Goal: Information Seeking & Learning: Find specific page/section

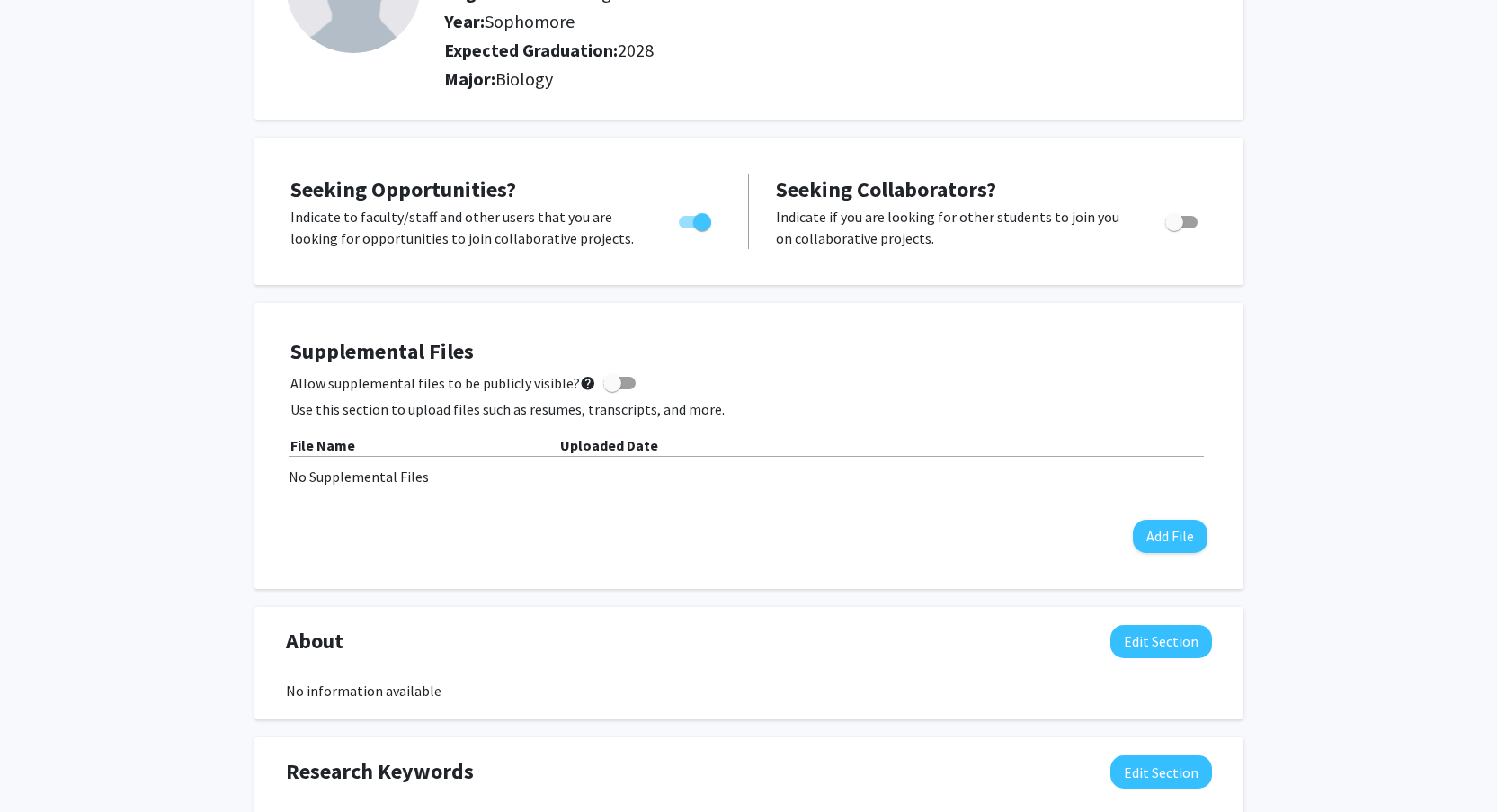
scroll to position [212, 0]
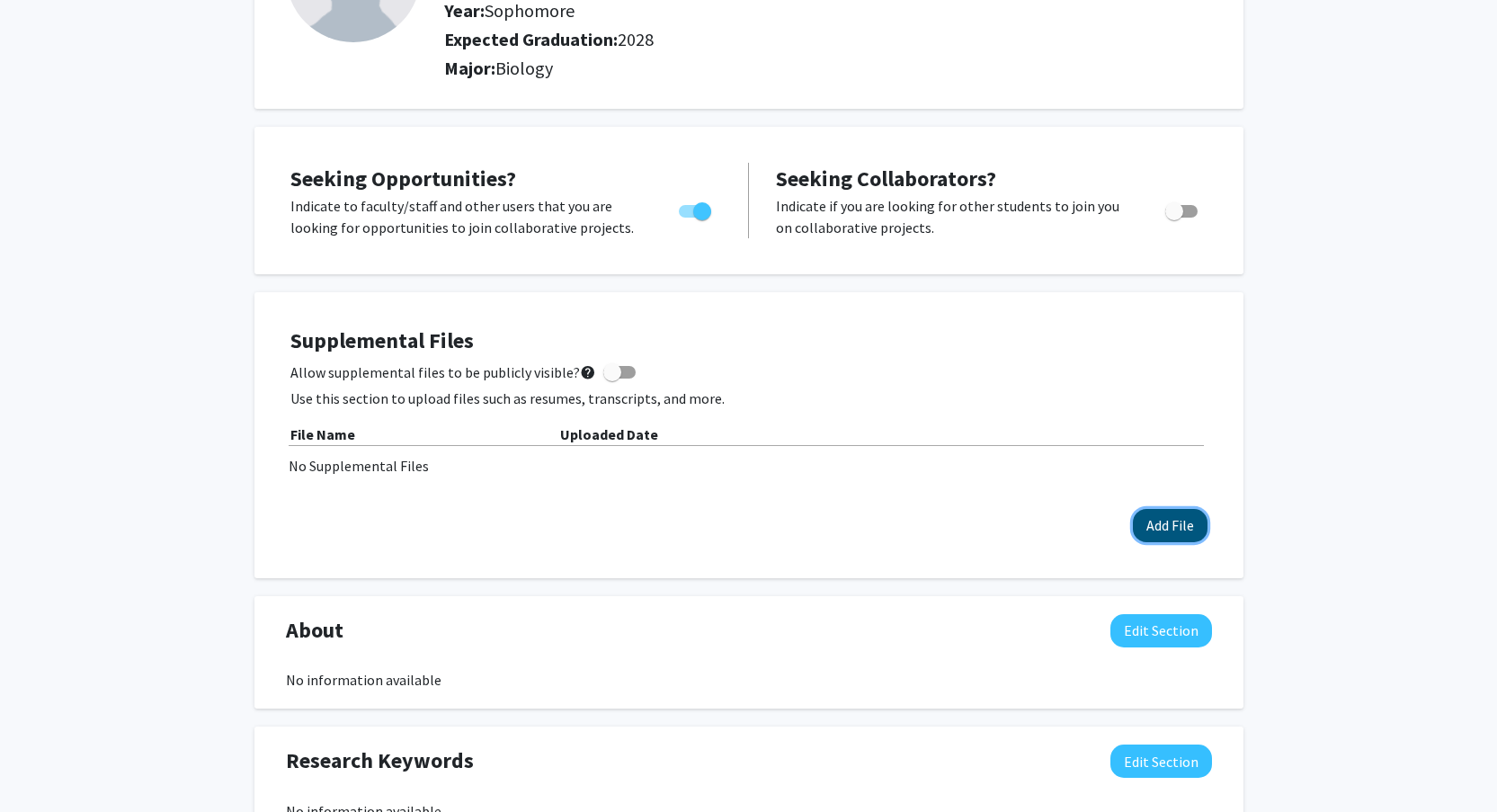
click at [1184, 541] on button "Add File" at bounding box center [1170, 525] width 74 height 33
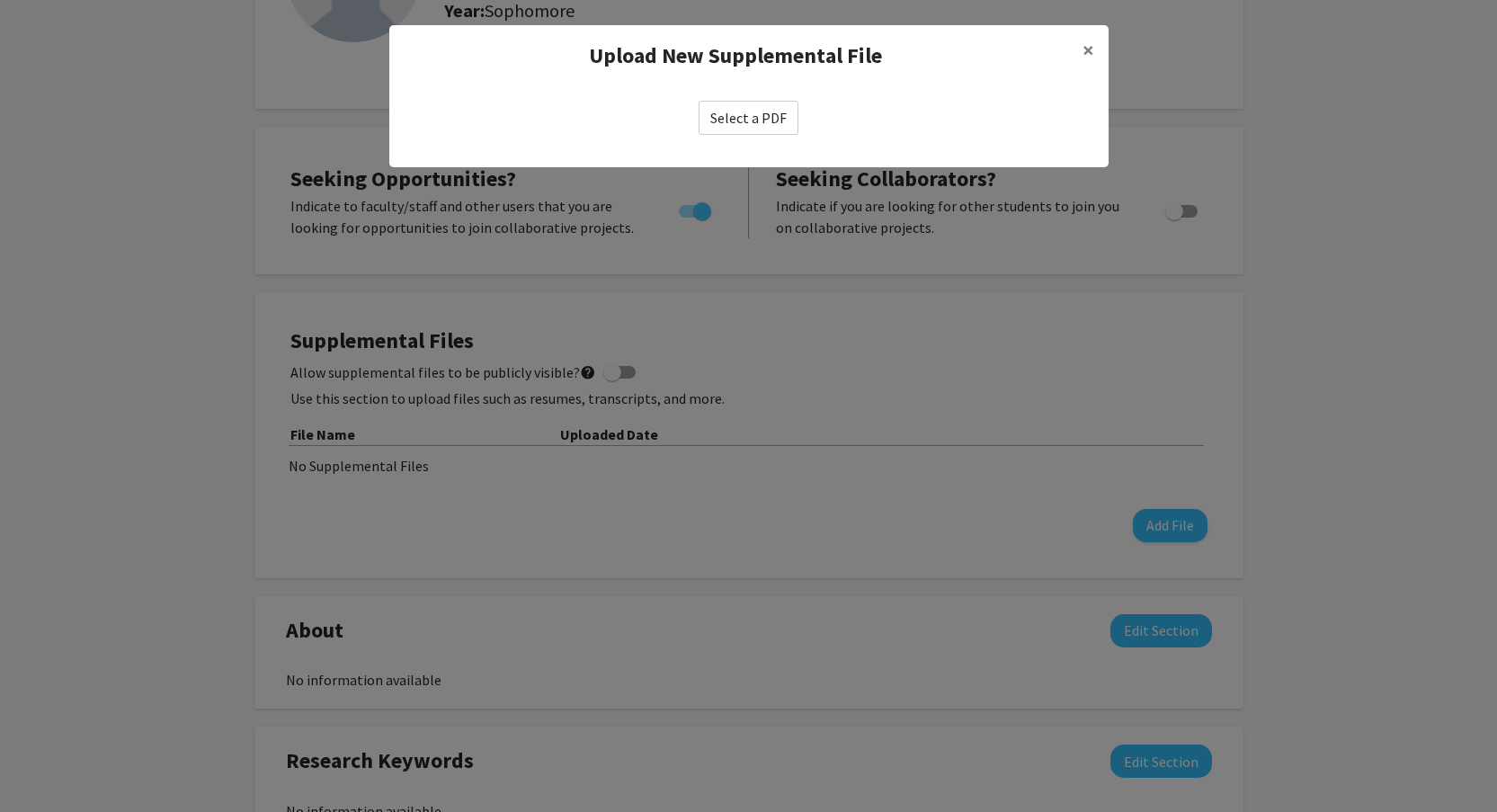
click at [732, 117] on label "Select a PDF" at bounding box center [749, 118] width 100 height 34
click at [0, 0] on input "Select a PDF" at bounding box center [0, 0] width 0 height 0
click at [1086, 58] on span "×" at bounding box center [1088, 50] width 12 height 28
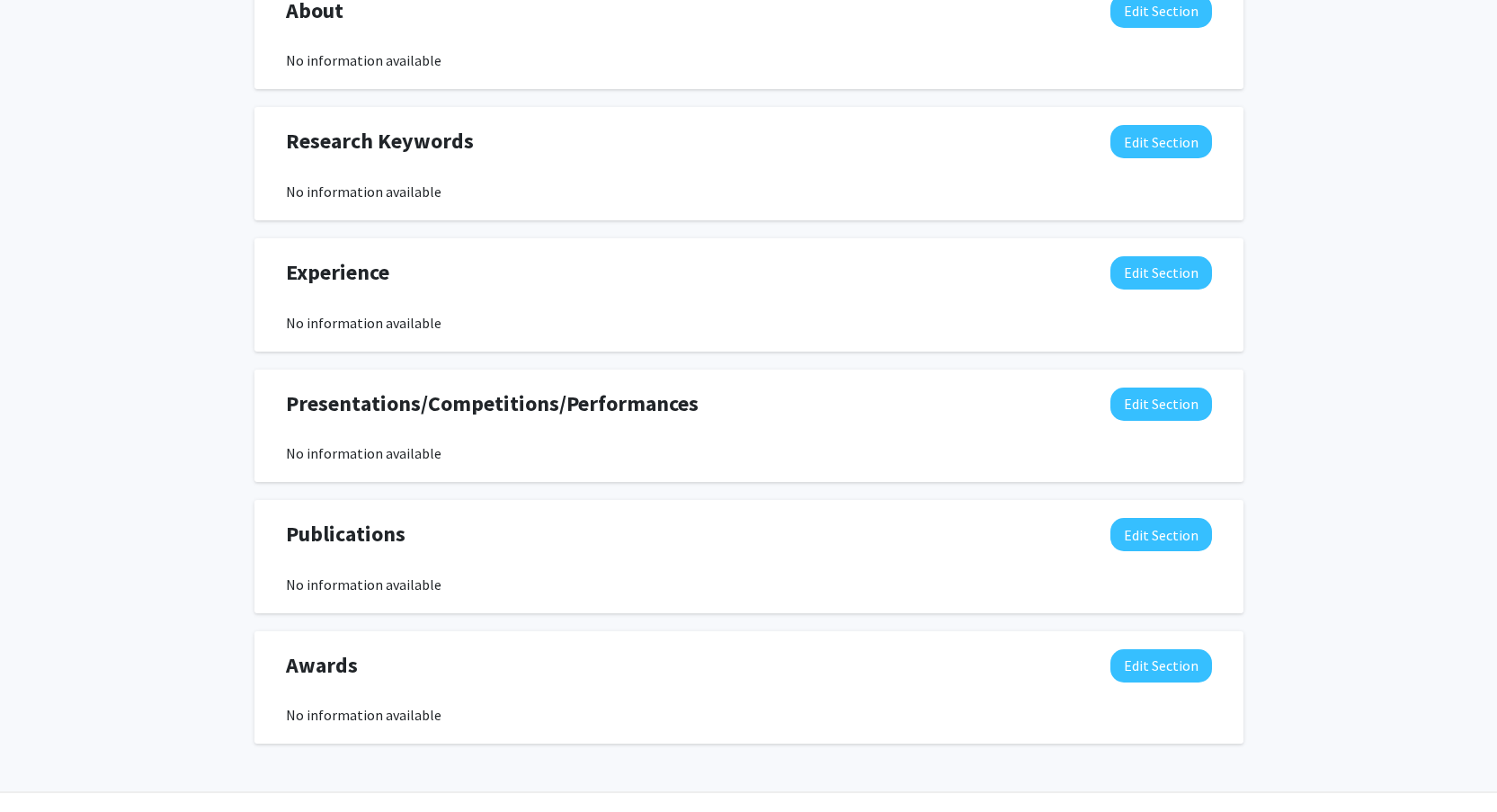
scroll to position [875, 0]
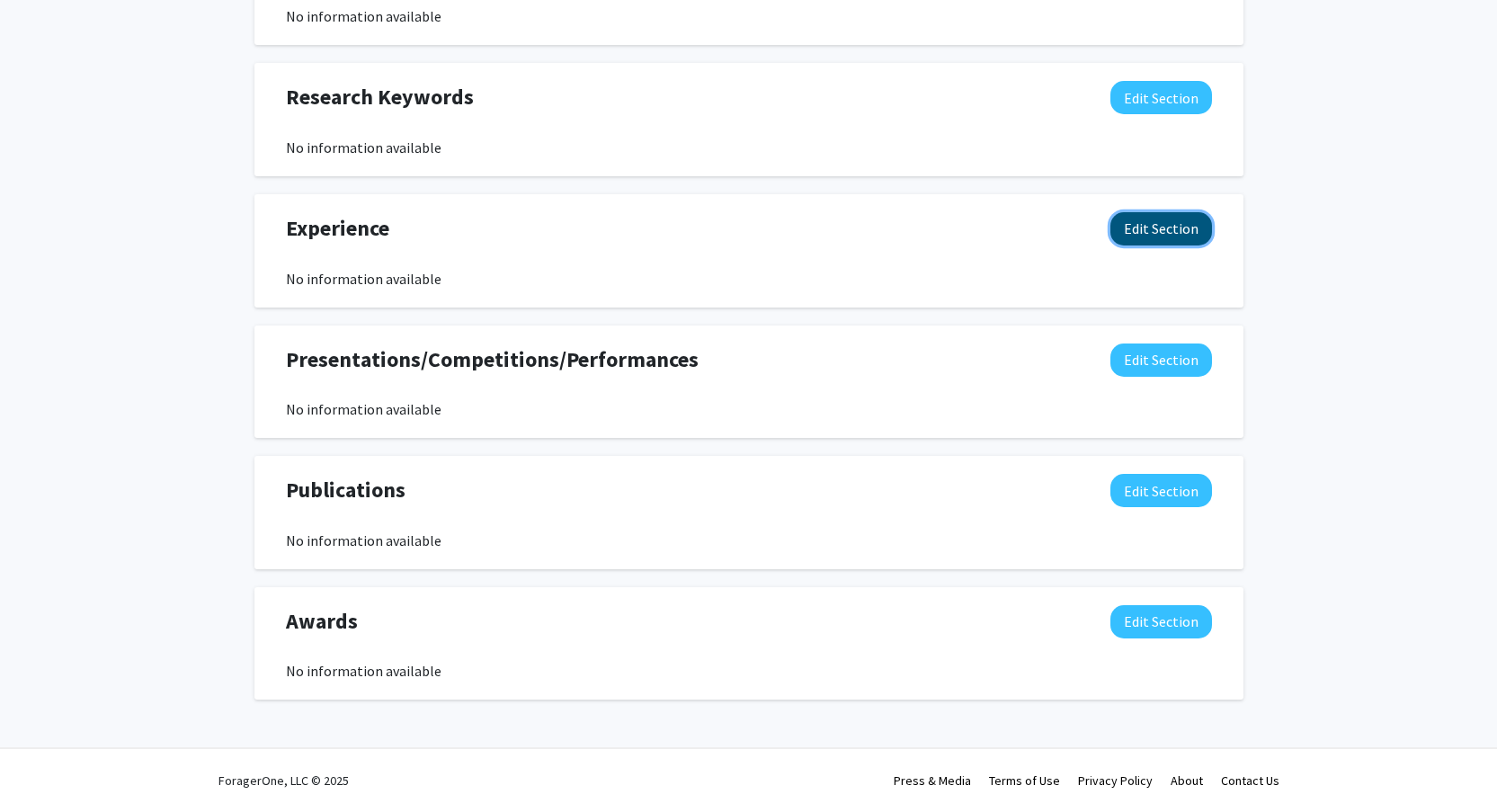
click at [1180, 236] on button "Edit Section" at bounding box center [1160, 229] width 101 height 33
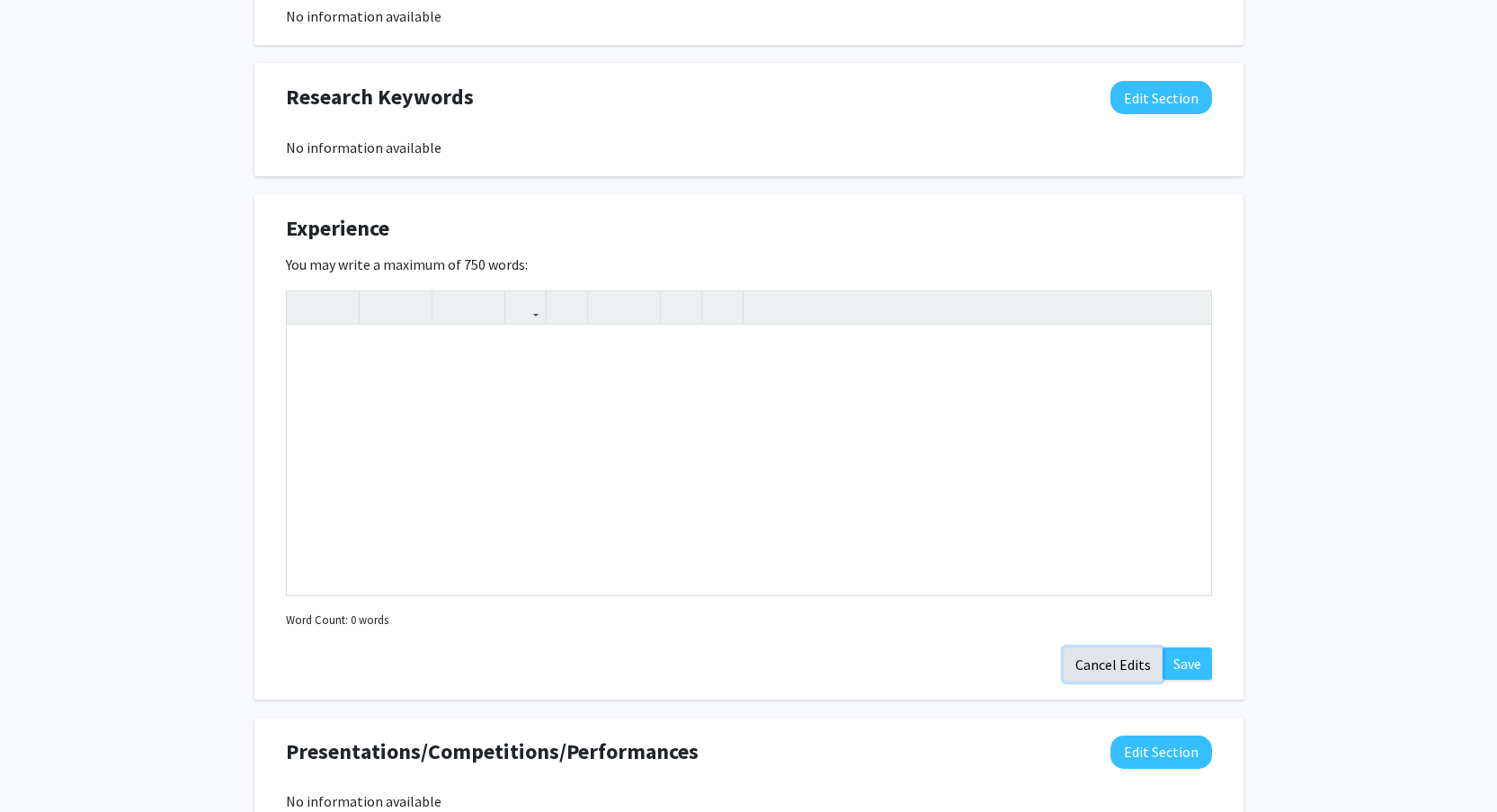
click at [1116, 657] on button "Cancel Edits" at bounding box center [1113, 664] width 99 height 34
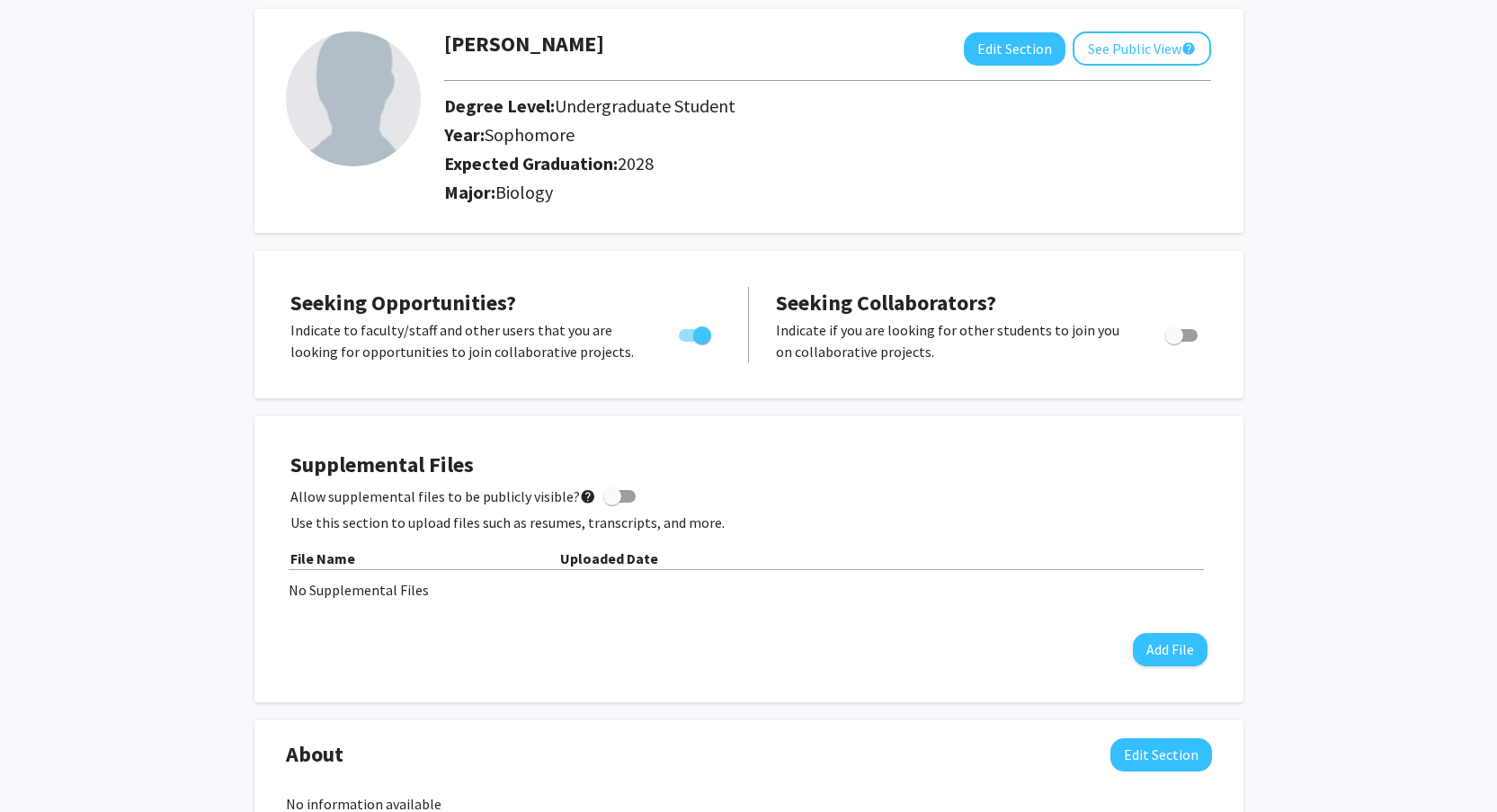
scroll to position [0, 0]
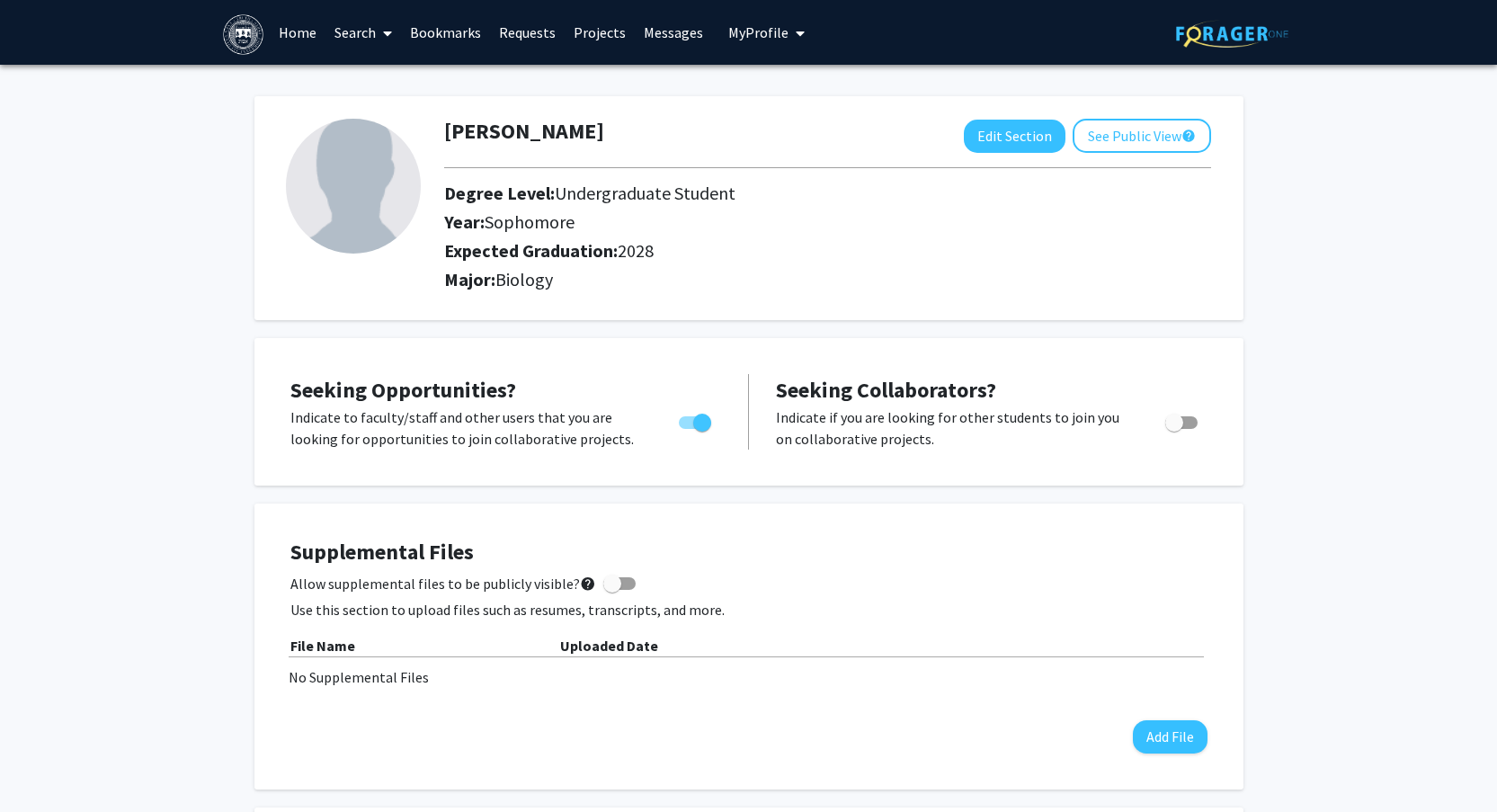
click at [355, 43] on link "Search" at bounding box center [363, 32] width 75 height 63
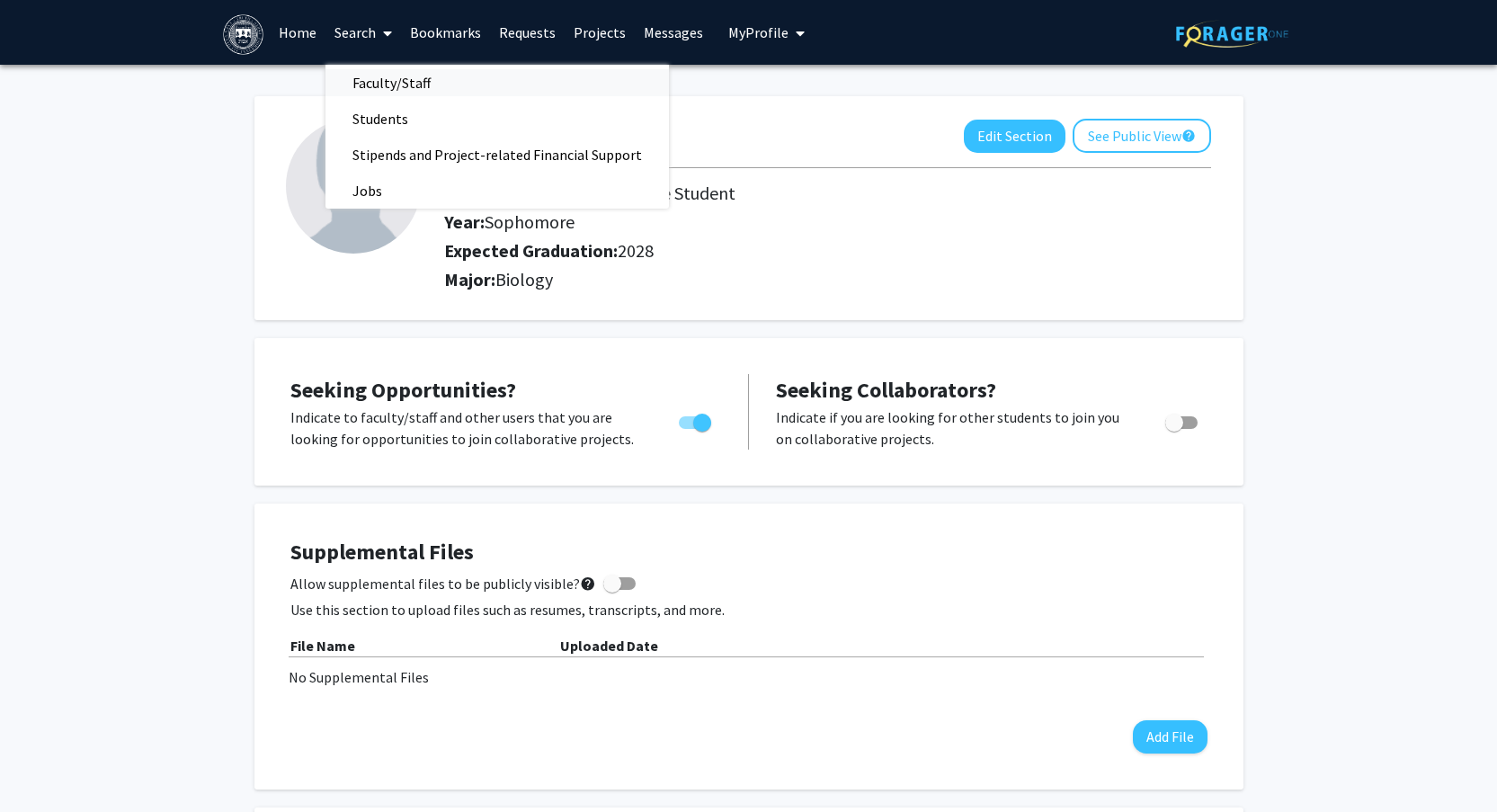
click at [384, 77] on span "Faculty/Staff" at bounding box center [392, 83] width 132 height 36
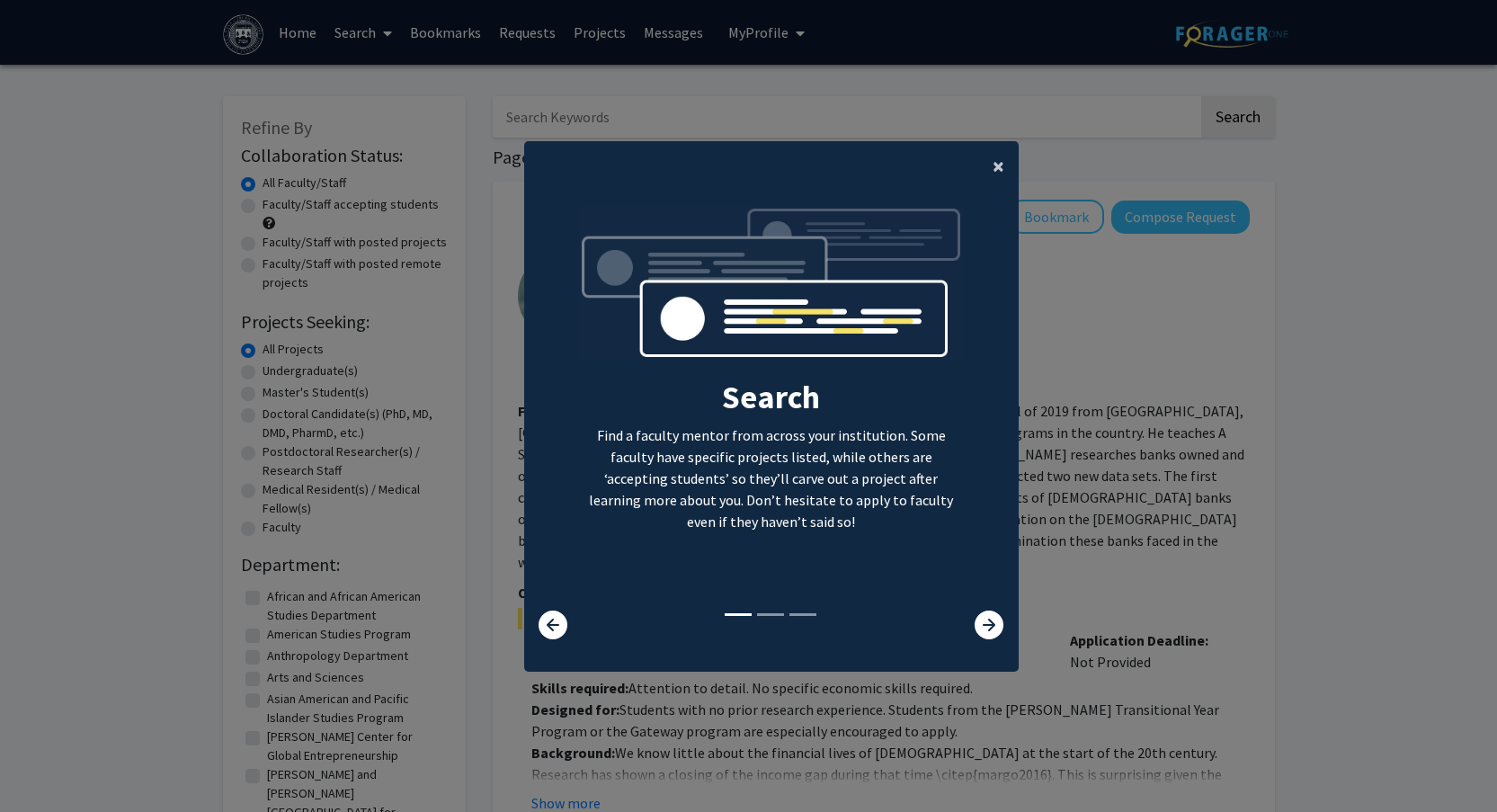
click at [991, 165] on button "×" at bounding box center [999, 166] width 41 height 50
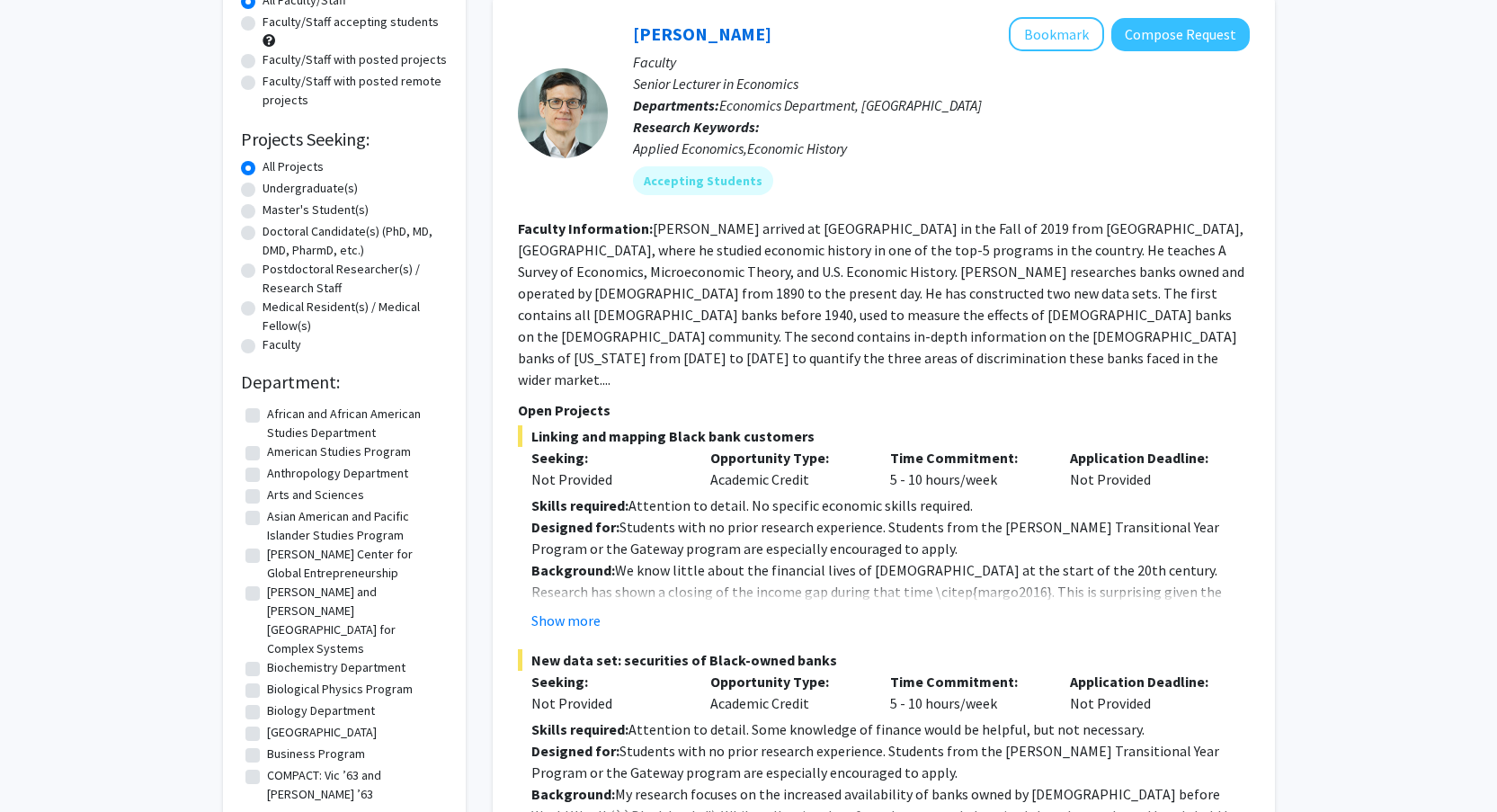
scroll to position [33, 0]
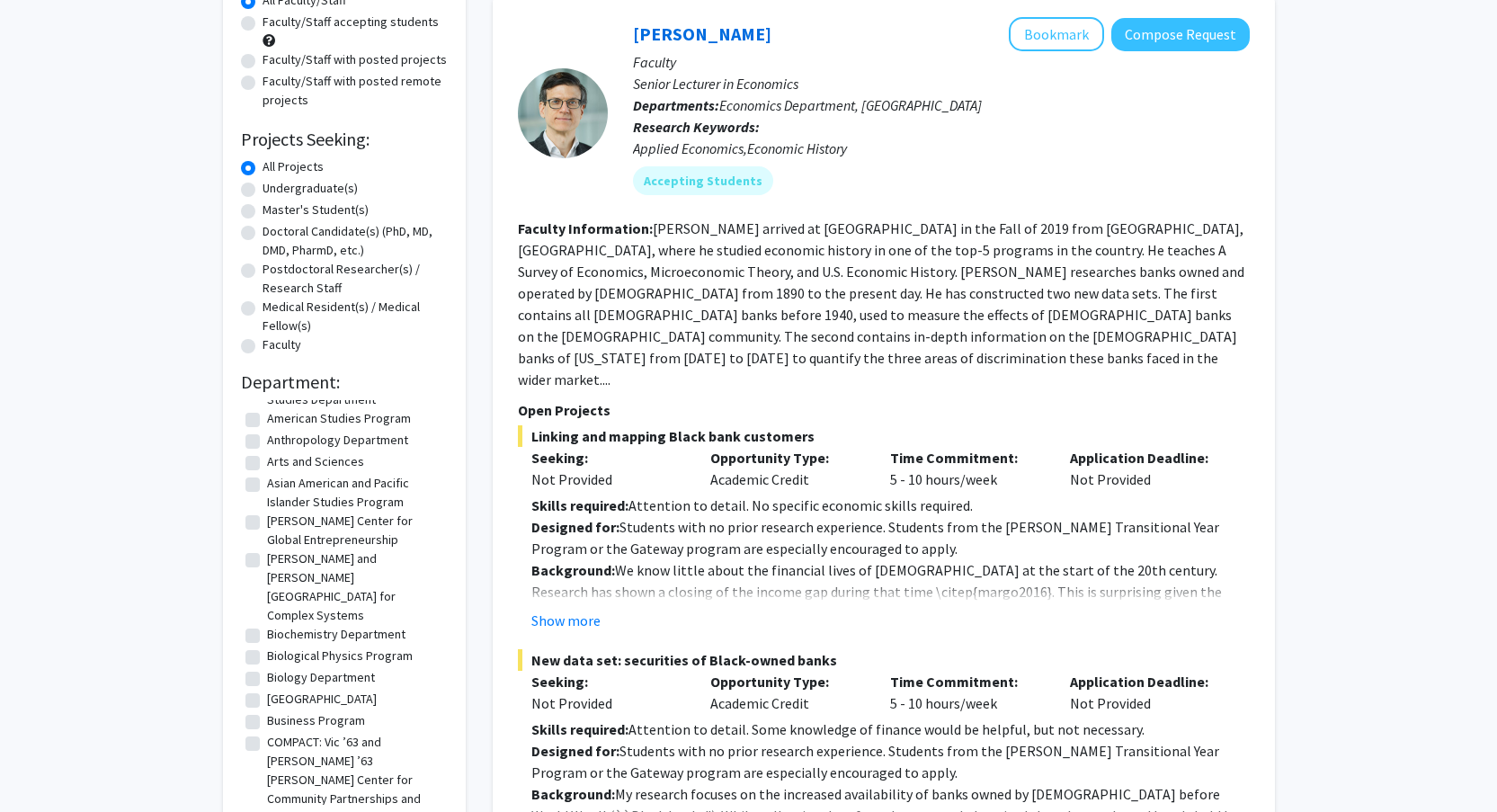
click at [267, 460] on label "Arts and Sciences" at bounding box center [316, 461] width 97 height 19
click at [267, 460] on input "Arts and Sciences" at bounding box center [273, 458] width 12 height 12
checkbox input "true"
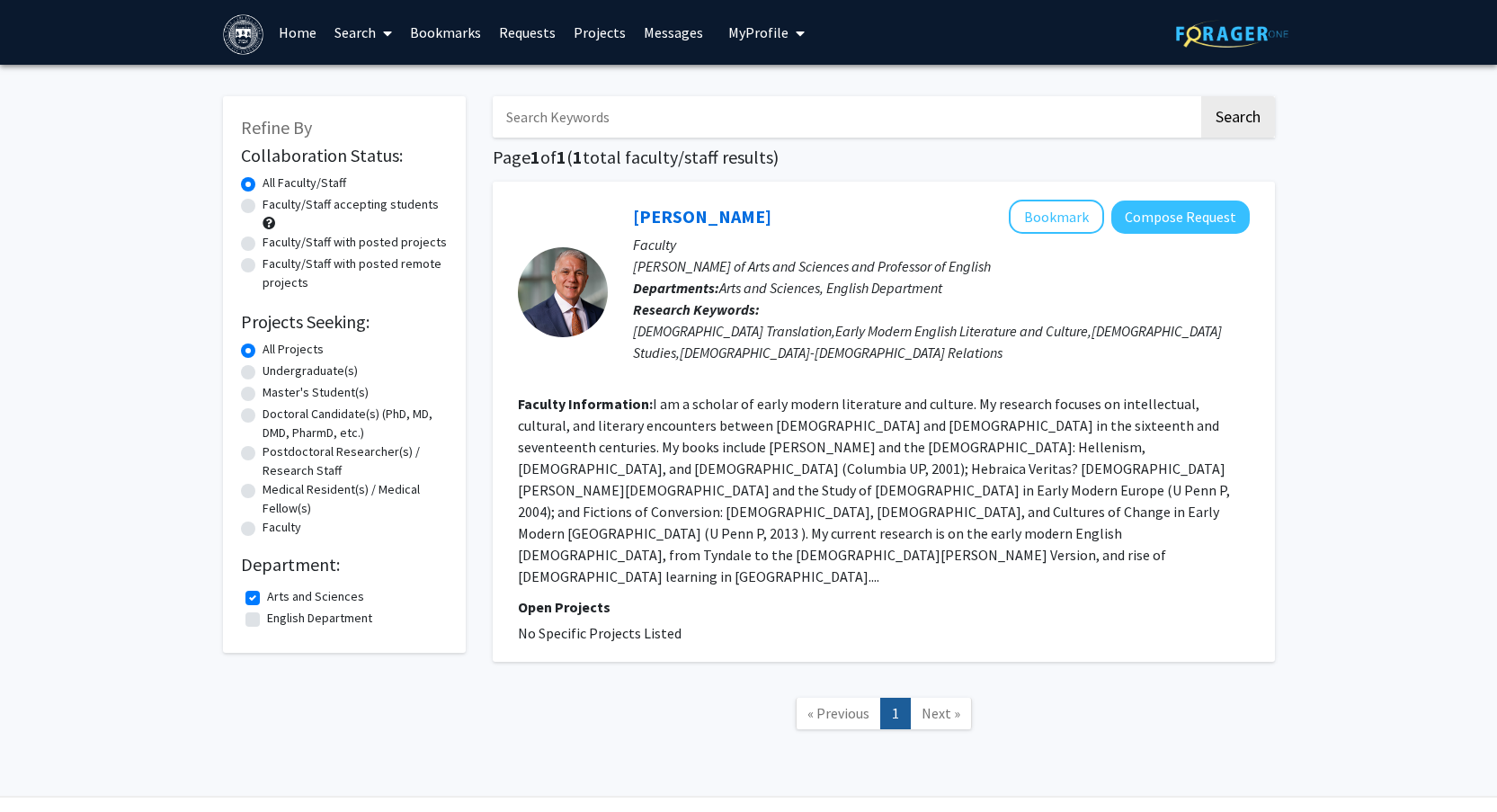
click at [267, 596] on label "Arts and Sciences" at bounding box center [316, 597] width 97 height 19
click at [267, 596] on input "Arts and Sciences" at bounding box center [273, 593] width 12 height 12
checkbox input "false"
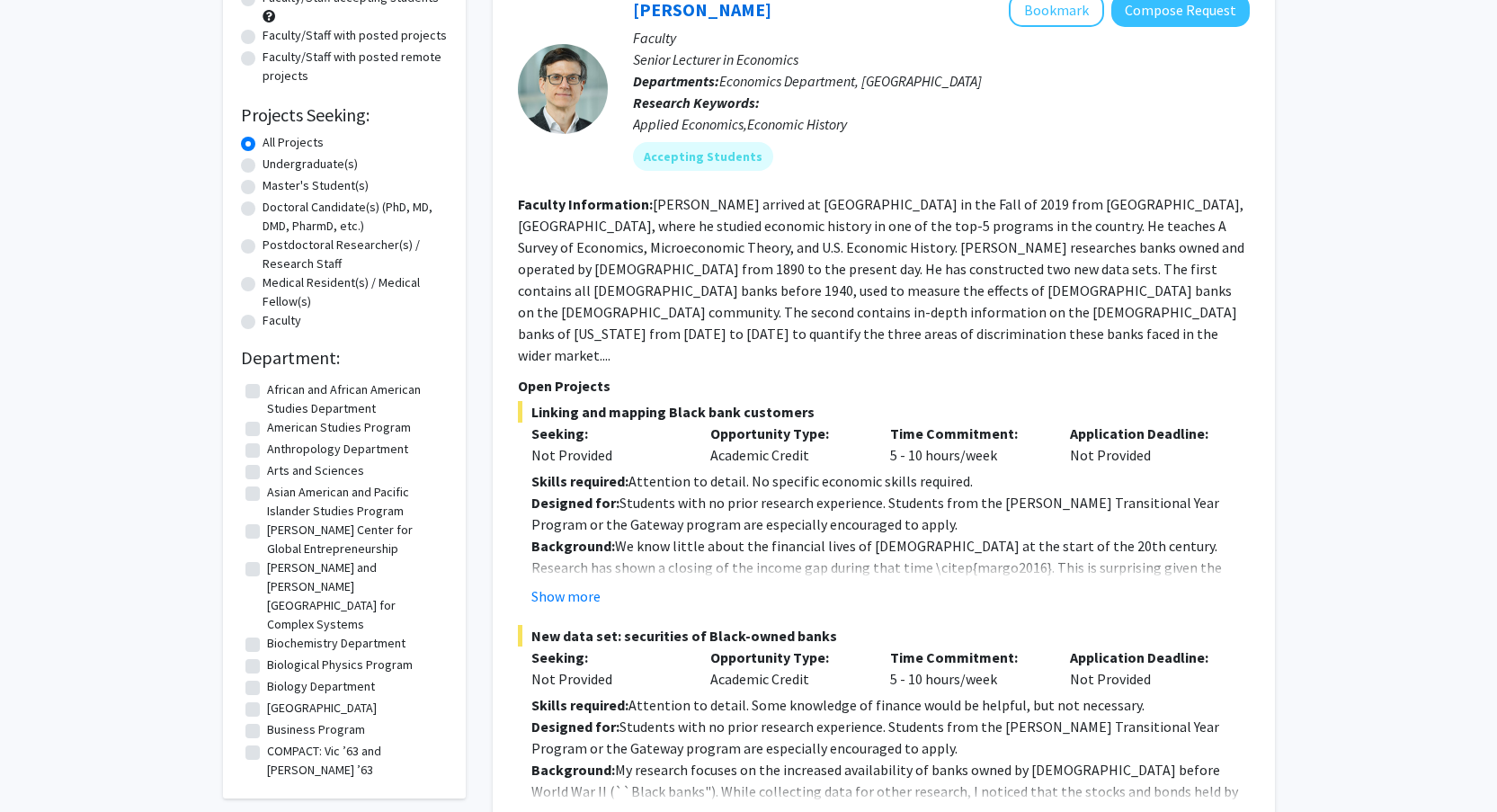
scroll to position [36, 0]
click at [267, 598] on label "Biochemistry Department" at bounding box center [336, 607] width 138 height 19
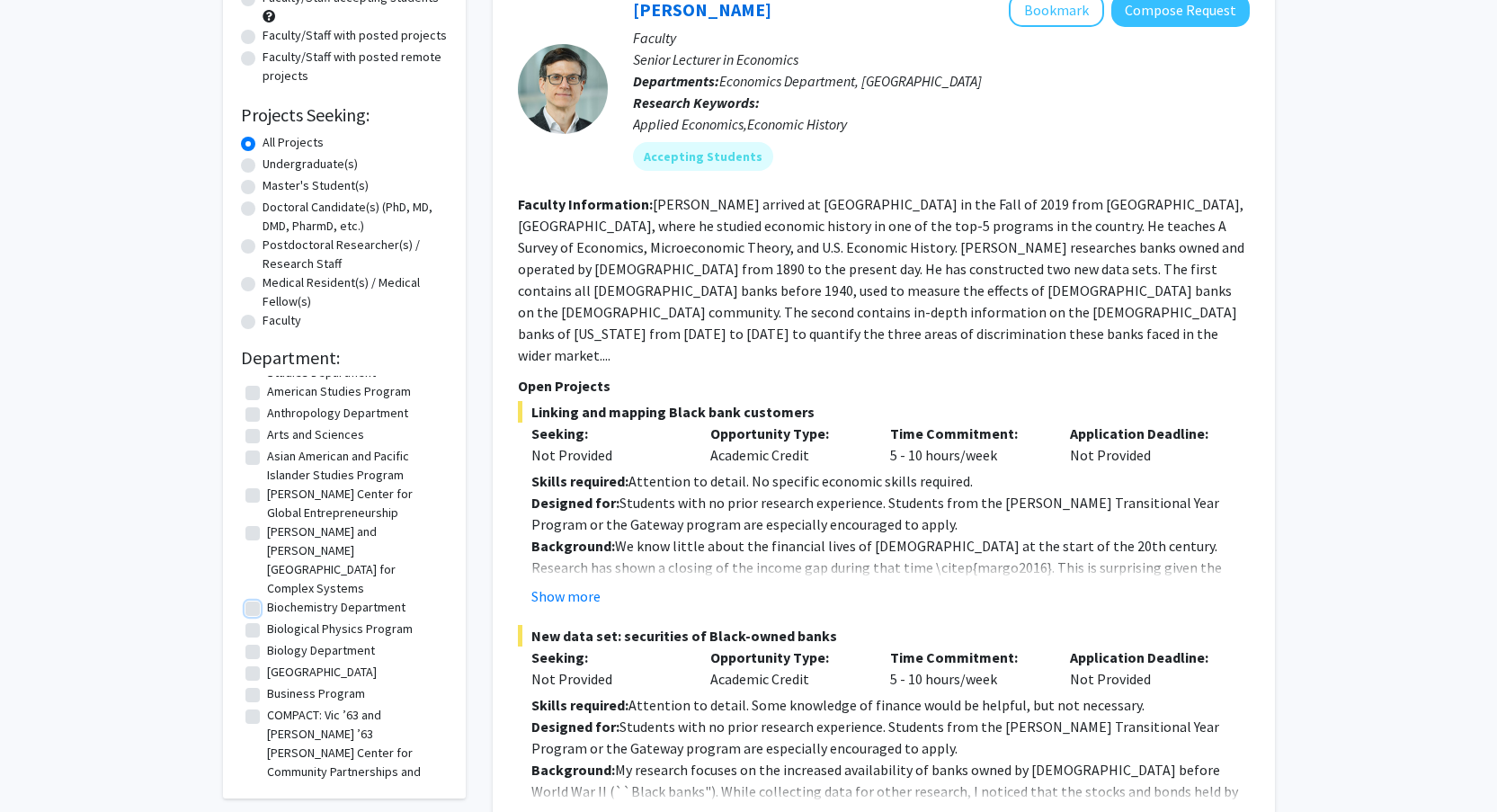
click at [267, 598] on input "Biochemistry Department" at bounding box center [273, 603] width 12 height 12
checkbox input "true"
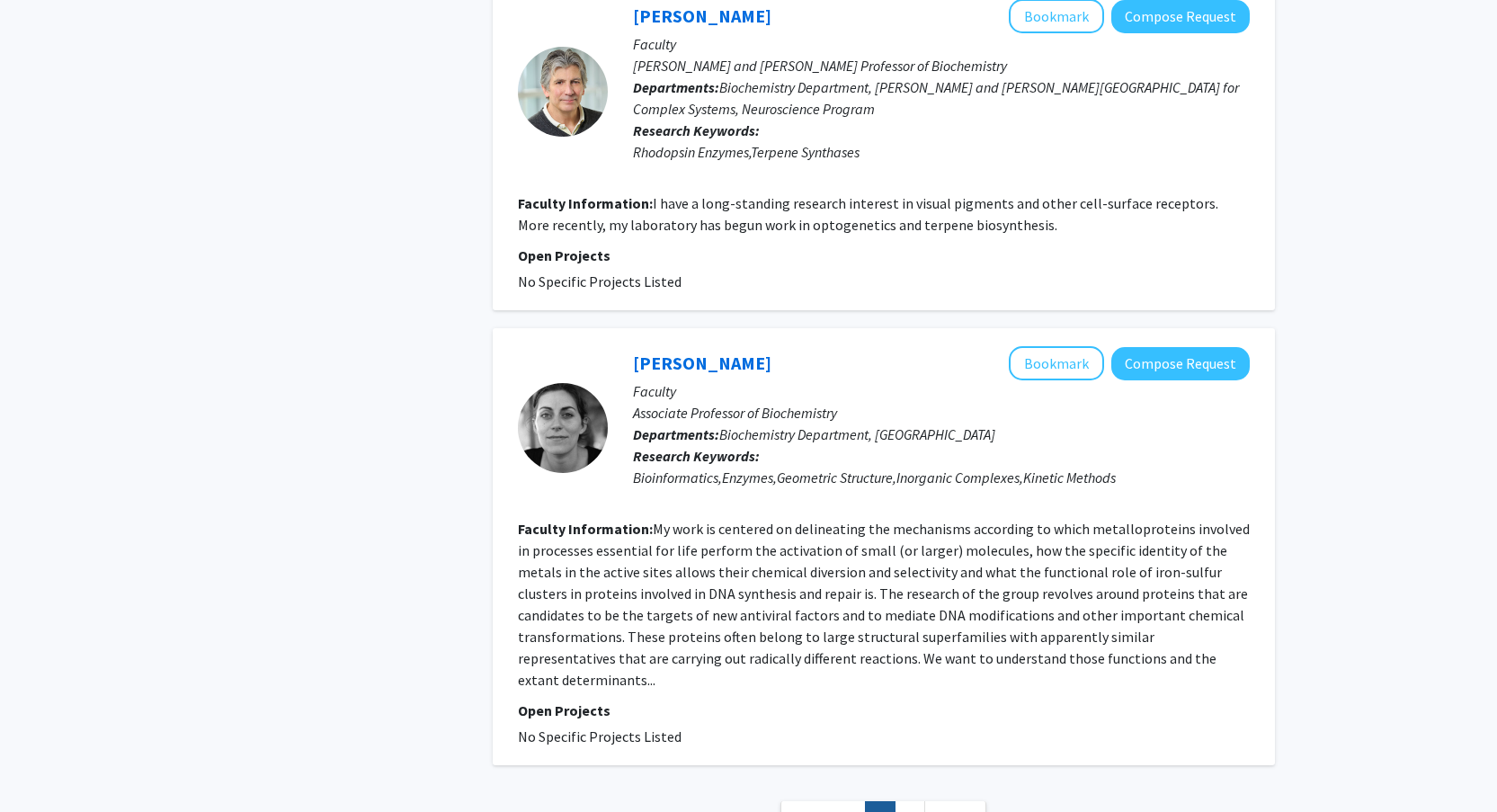
scroll to position [3646, 0]
click at [898, 800] on link "2" at bounding box center [910, 816] width 31 height 32
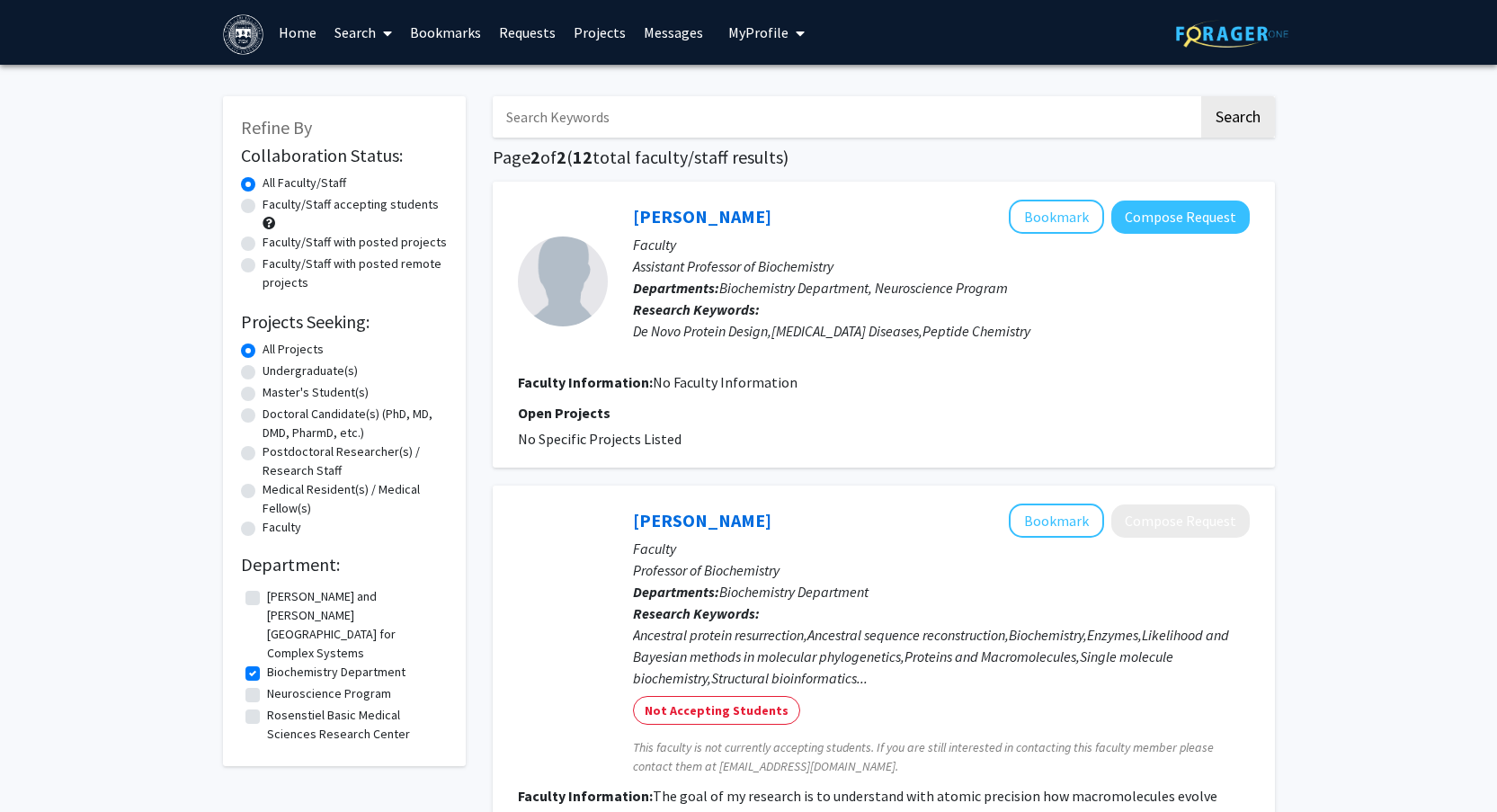
scroll to position [354, 0]
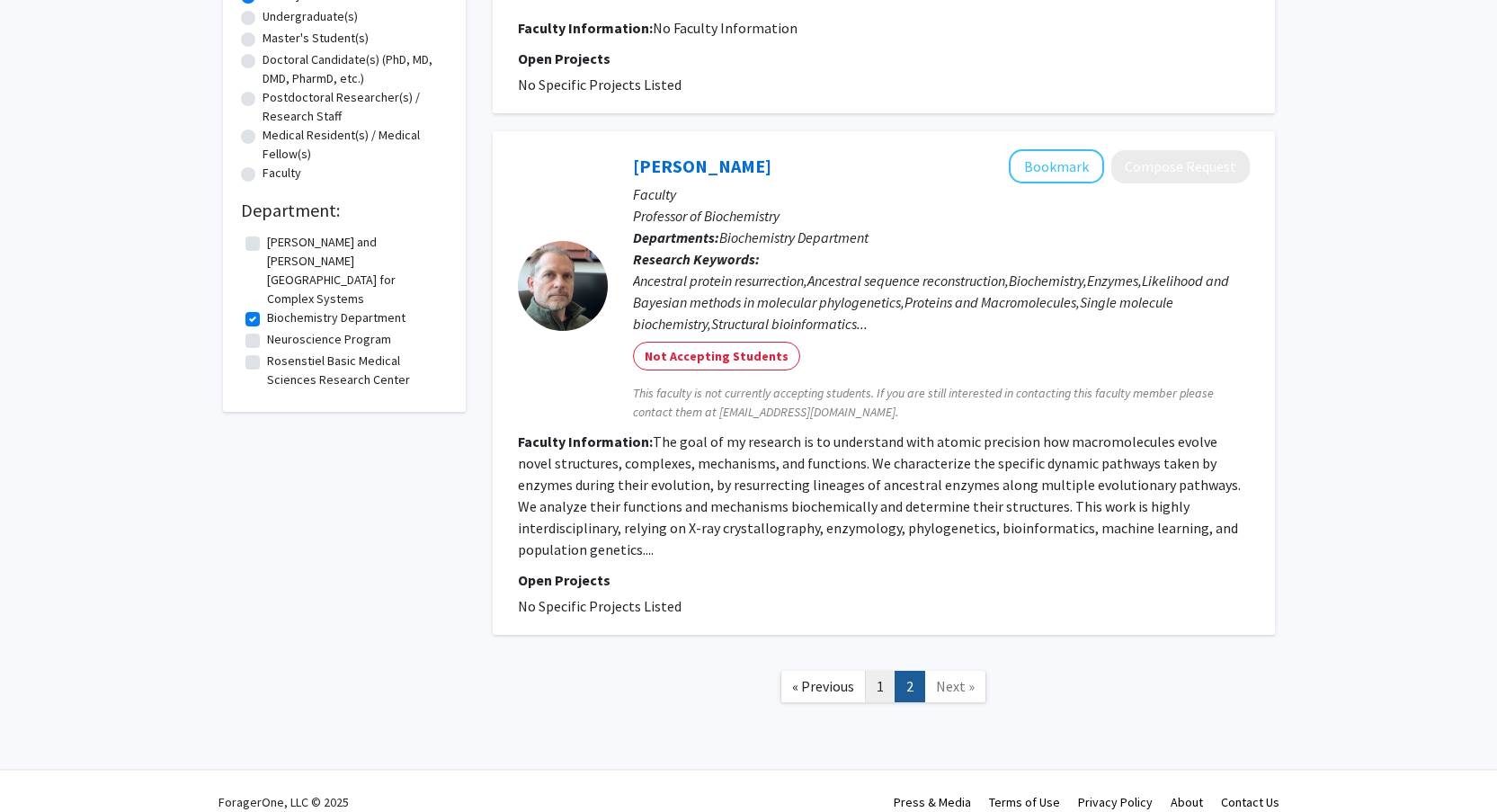
click at [876, 671] on link "1" at bounding box center [880, 687] width 31 height 32
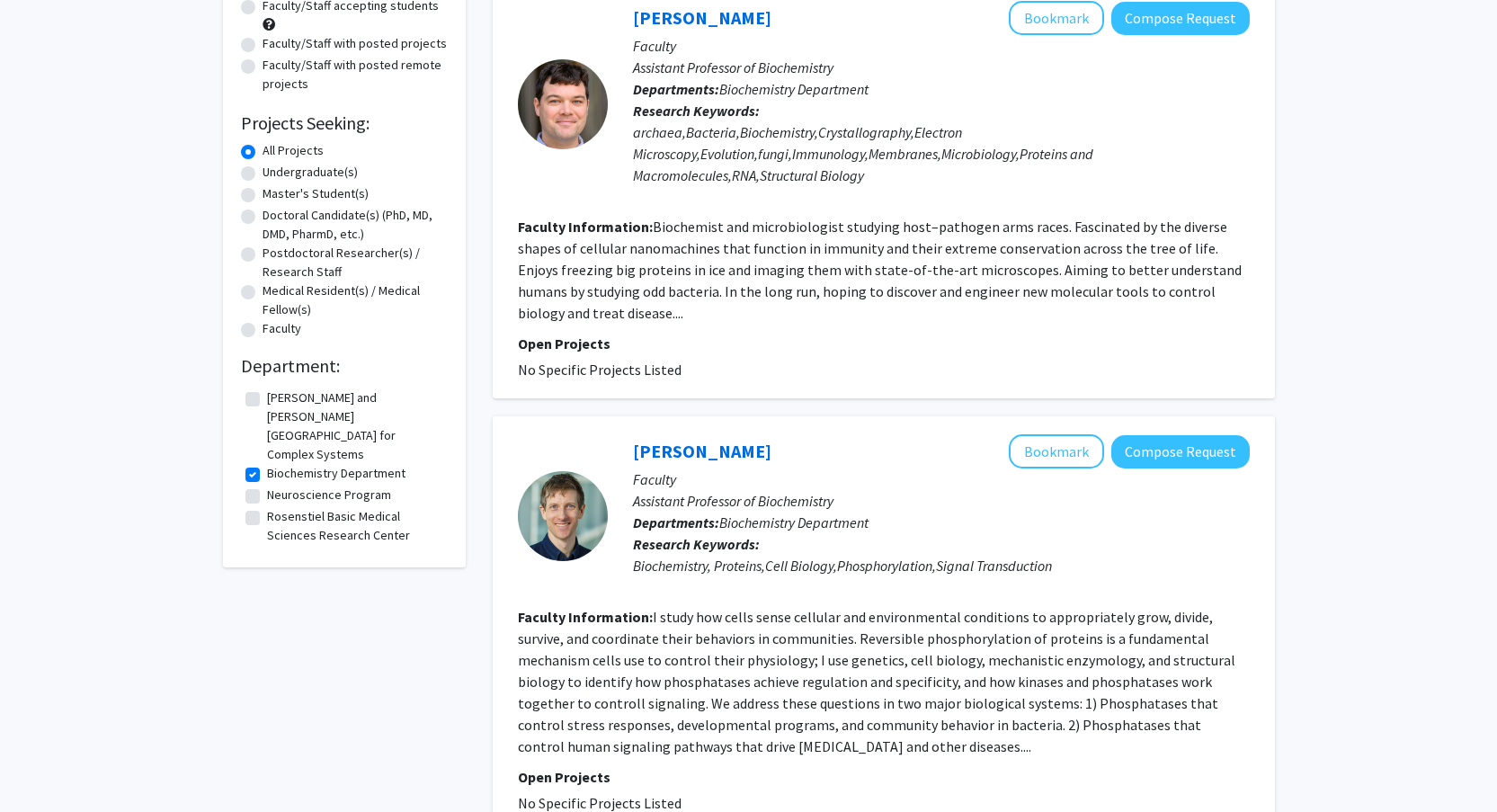
scroll to position [202, 0]
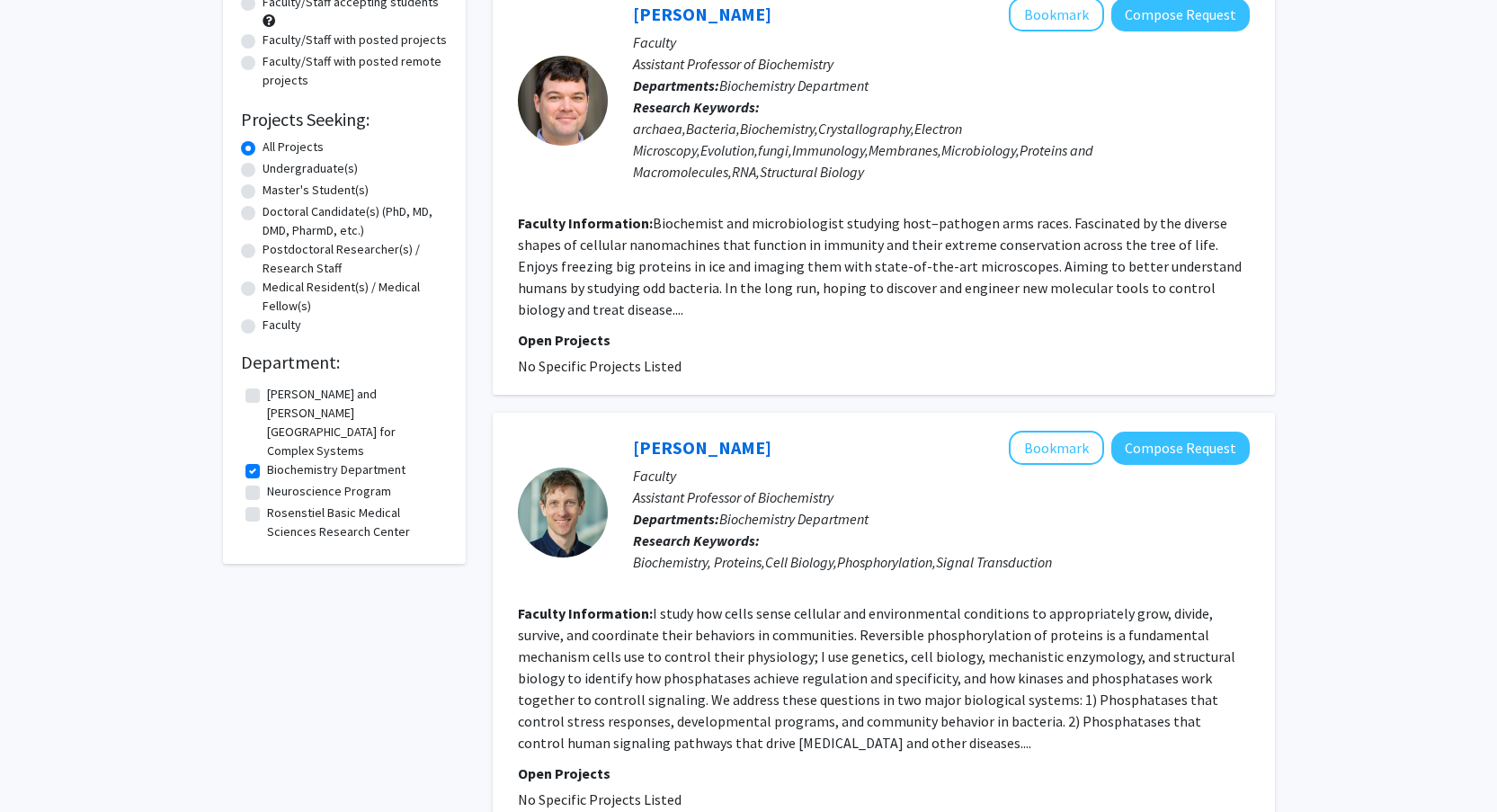
click at [267, 482] on label "Neuroscience Program" at bounding box center [329, 491] width 124 height 19
click at [267, 482] on input "Neuroscience Program" at bounding box center [273, 487] width 12 height 12
checkbox input "true"
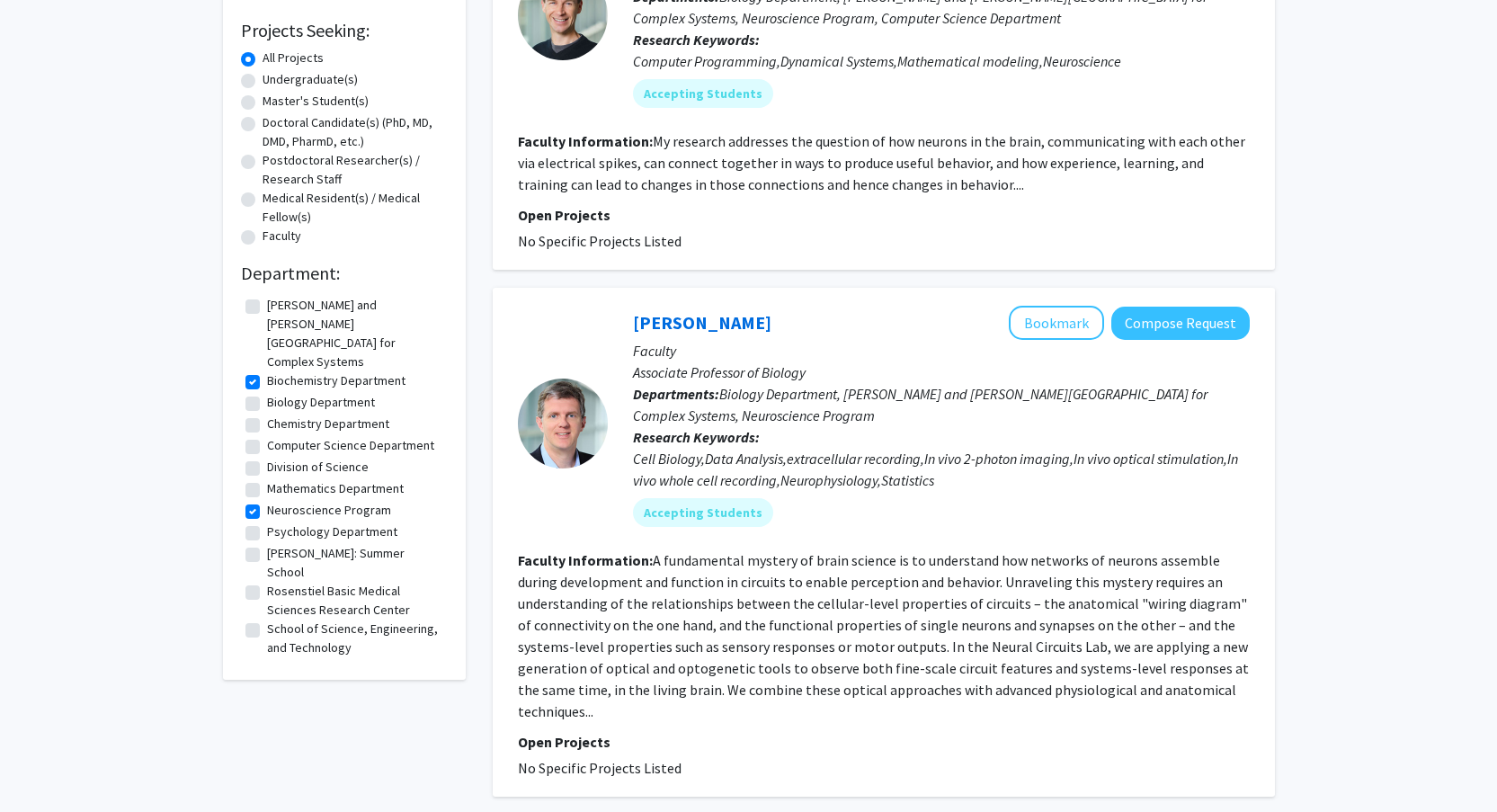
scroll to position [303, 0]
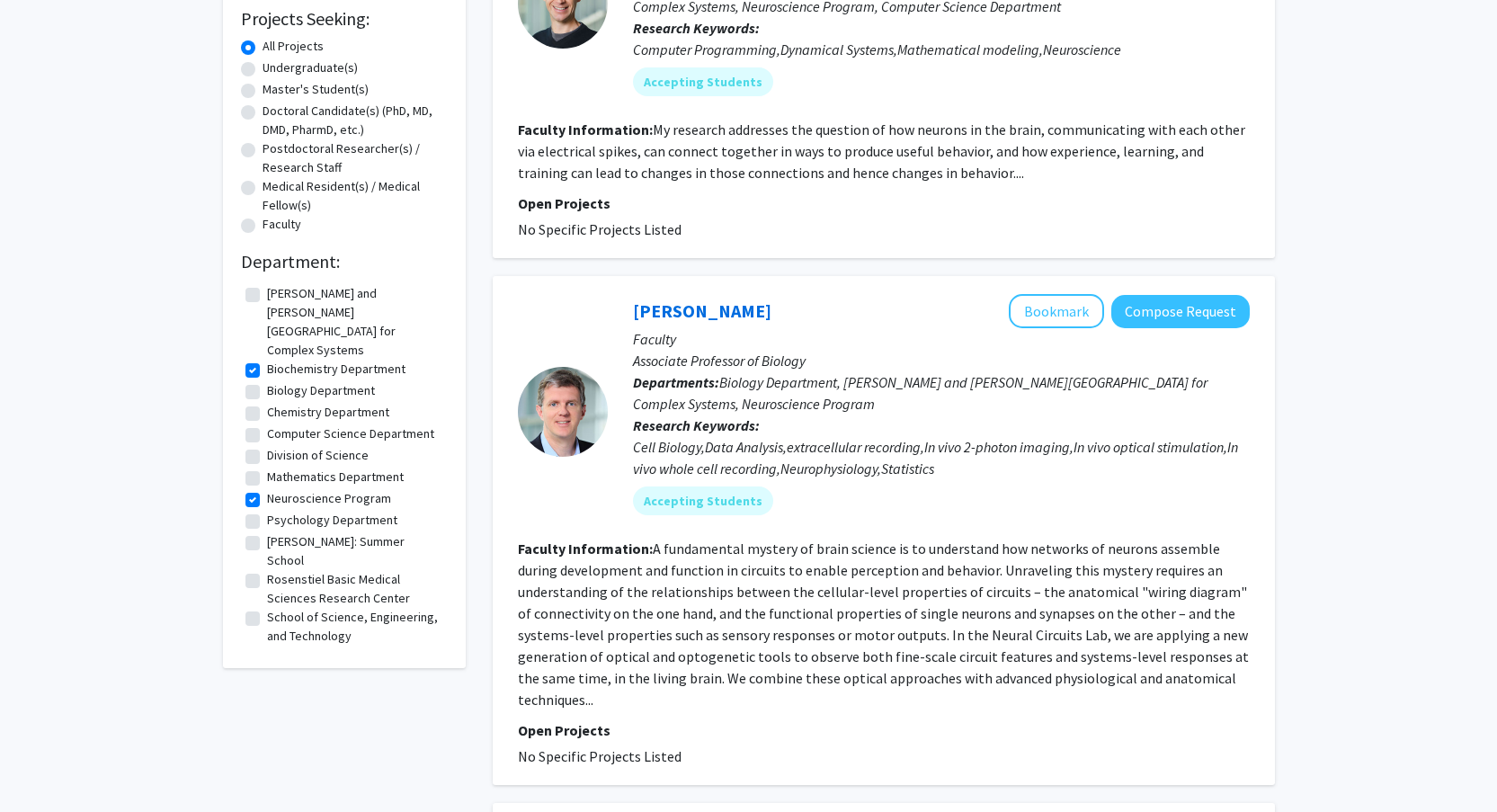
click at [267, 360] on label "Biochemistry Department" at bounding box center [336, 369] width 138 height 19
click at [267, 360] on input "Biochemistry Department" at bounding box center [273, 366] width 12 height 12
checkbox input "false"
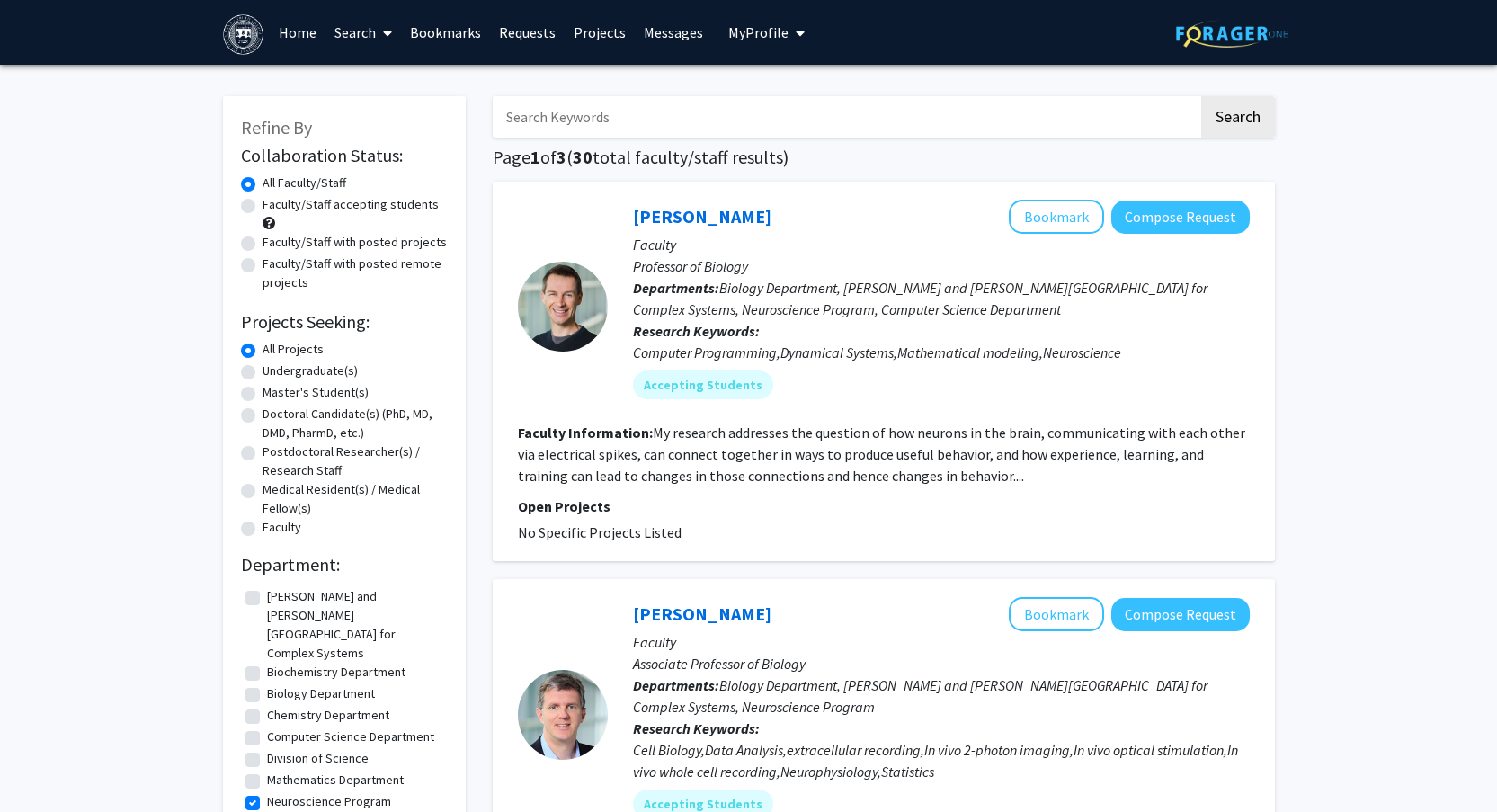
scroll to position [43, 0]
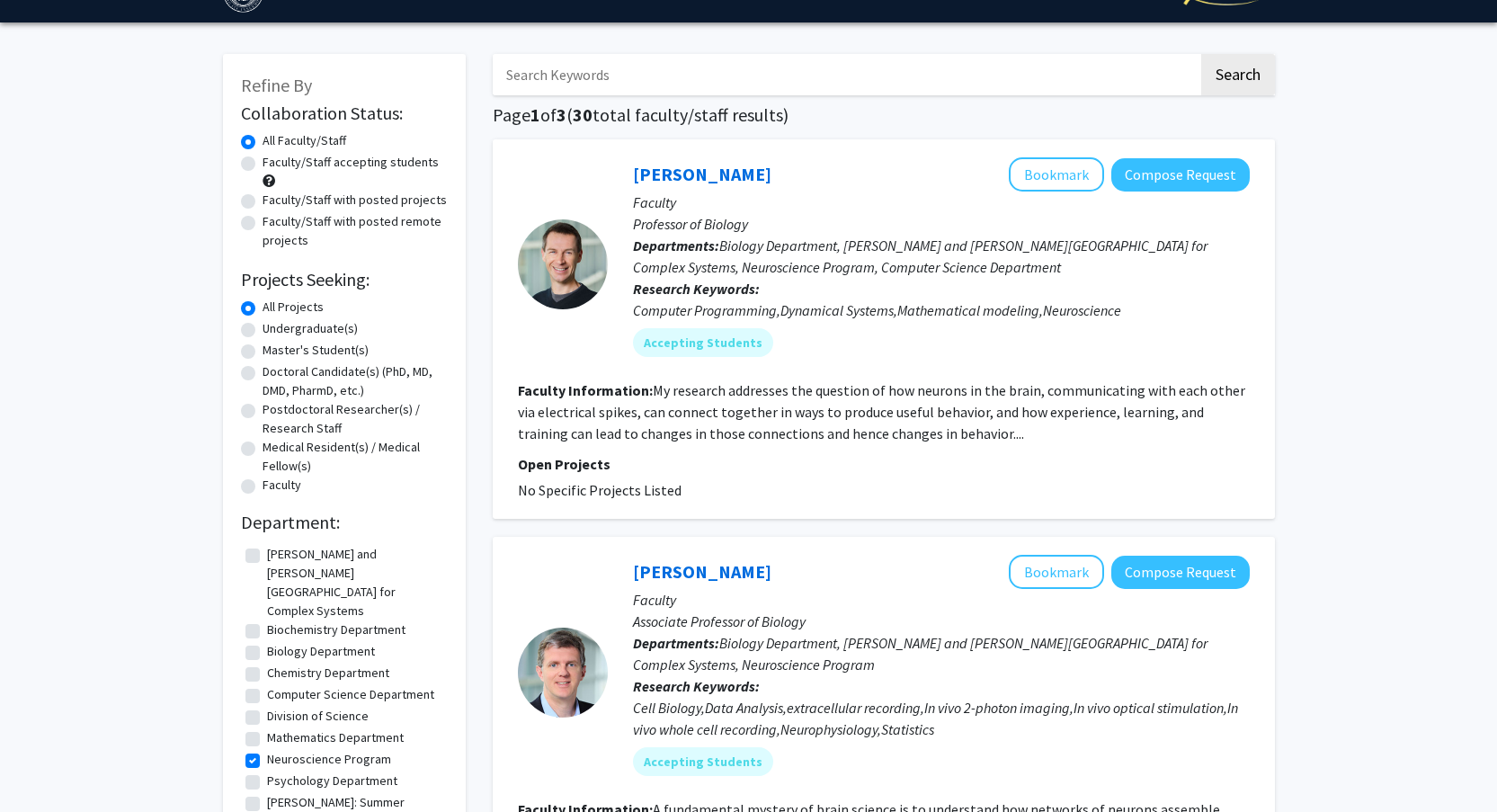
click at [267, 642] on label "Biology Department" at bounding box center [321, 651] width 108 height 19
click at [267, 642] on input "Biology Department" at bounding box center [273, 648] width 12 height 12
checkbox input "true"
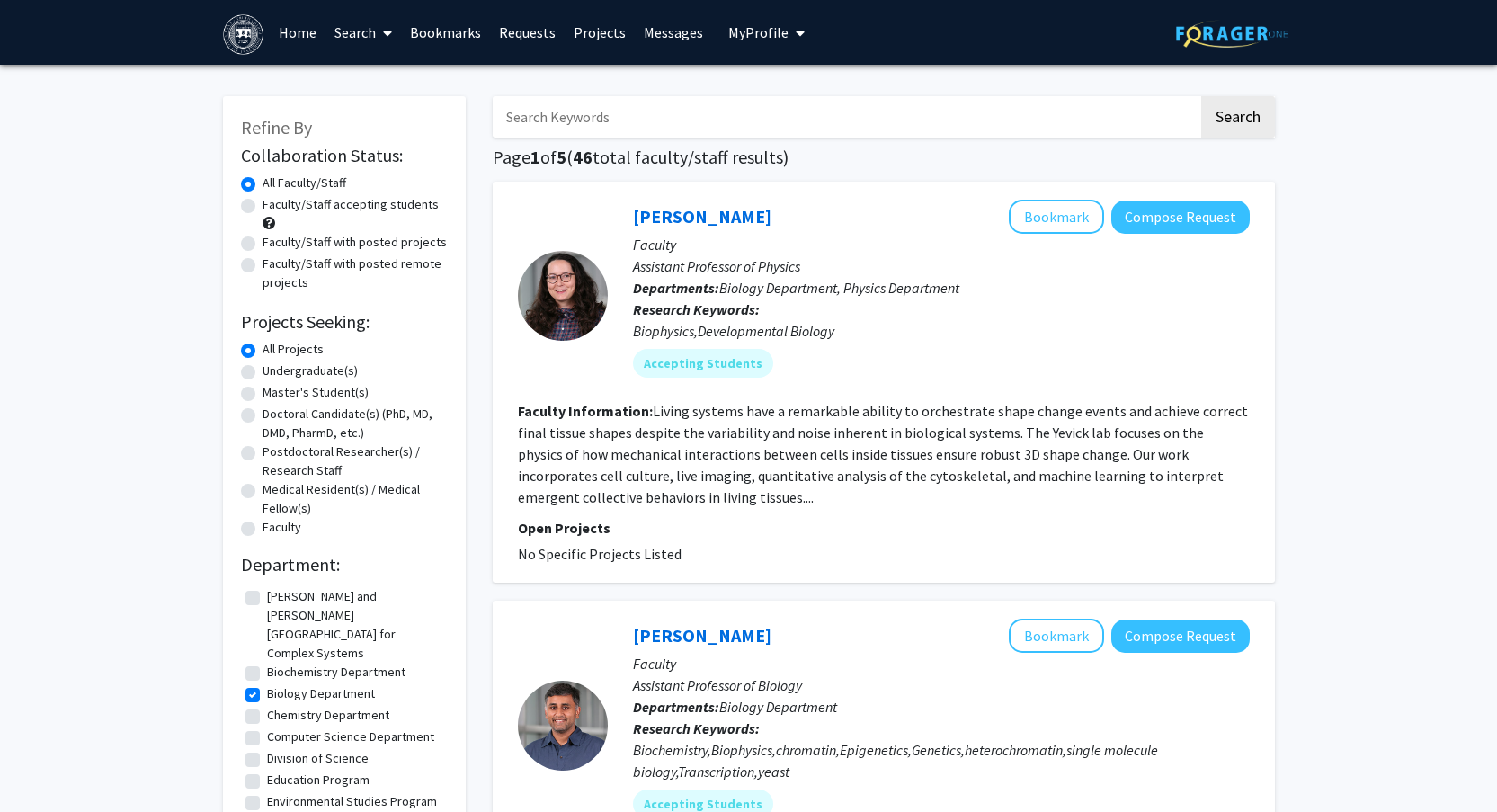
click at [267, 705] on label "Chemistry Department" at bounding box center [329, 715] width 123 height 19
click at [267, 705] on input "Chemistry Department" at bounding box center [273, 711] width 12 height 12
checkbox input "true"
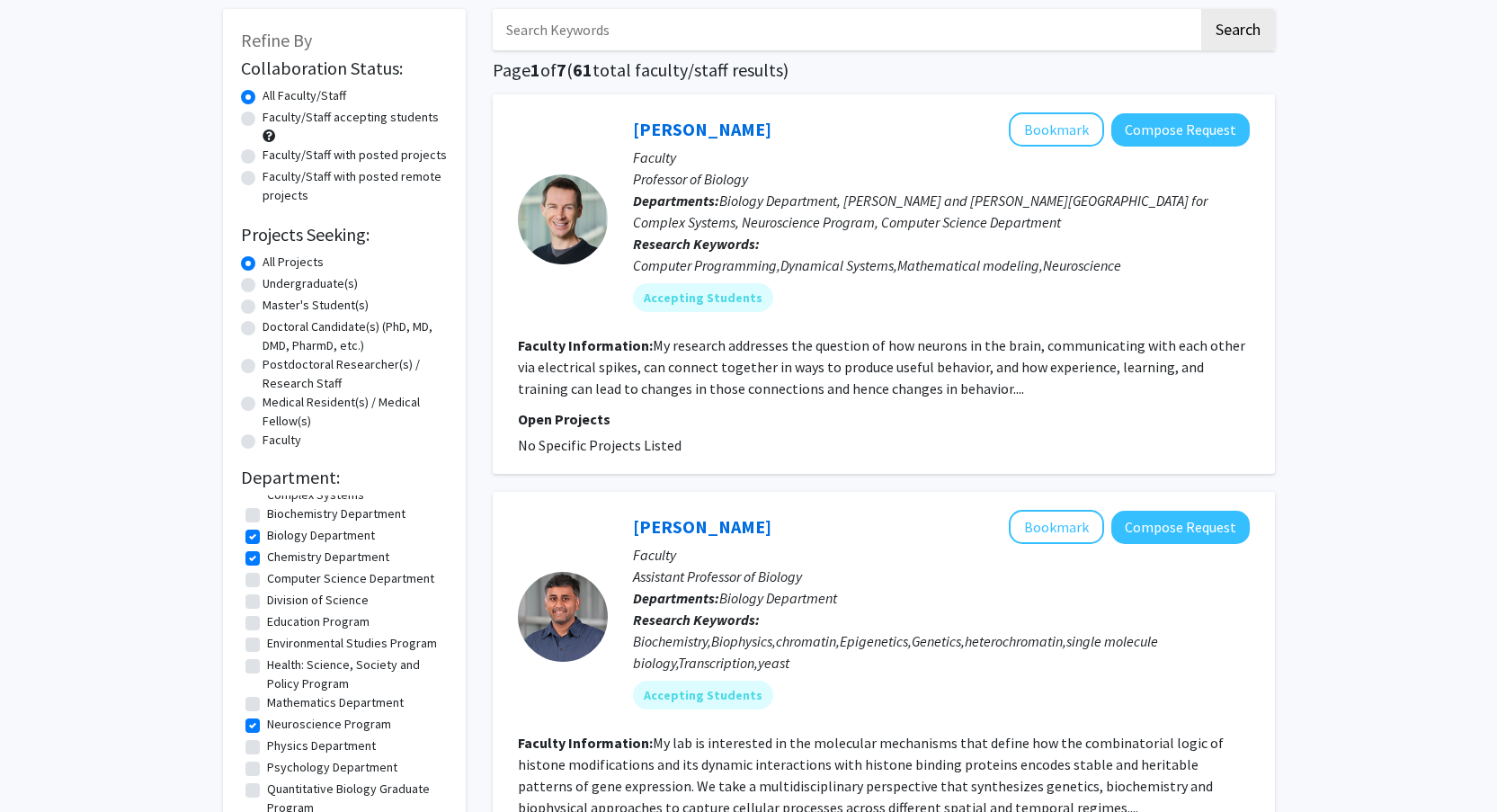
scroll to position [98, 0]
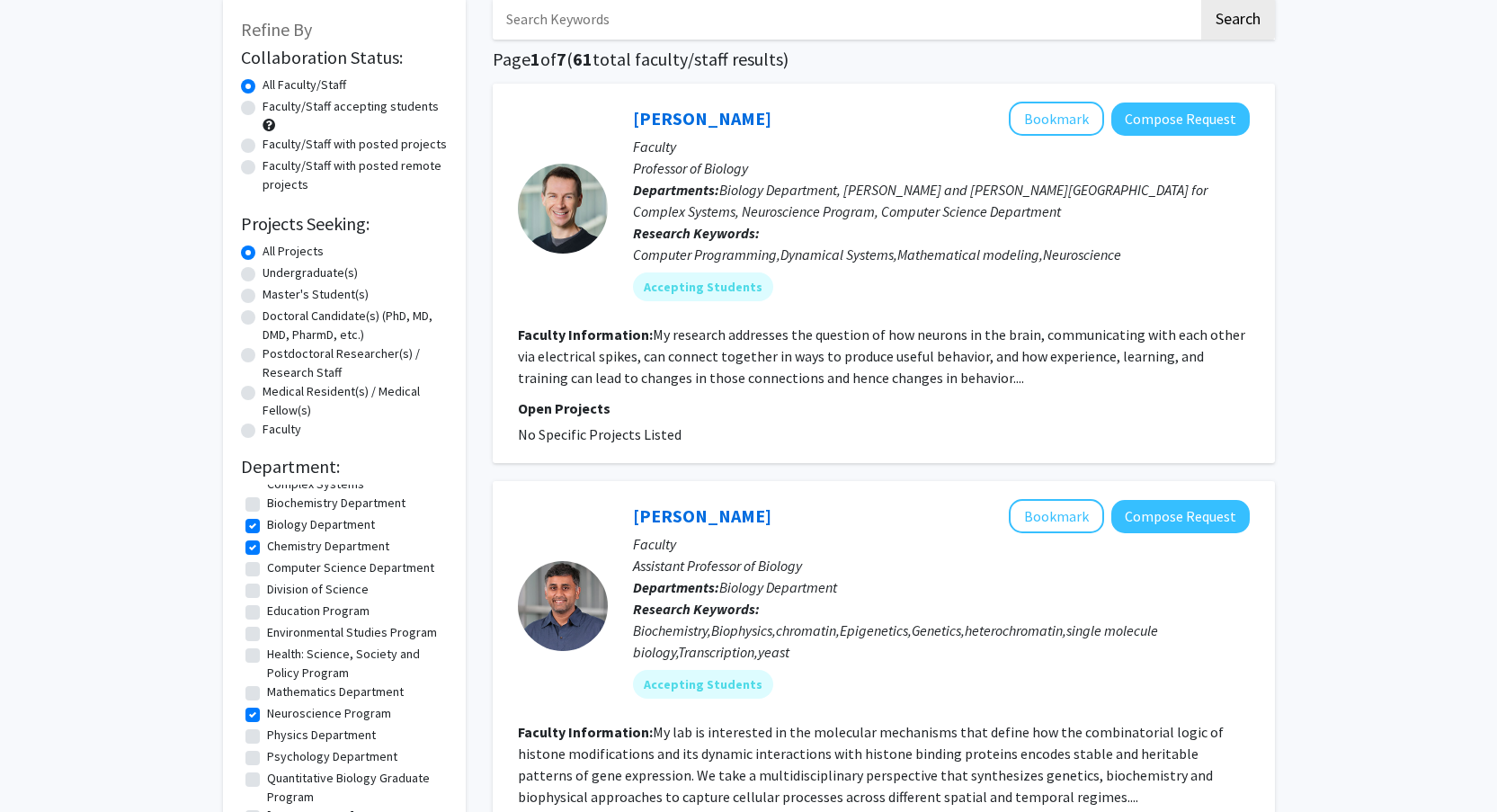
click at [267, 645] on label "Health: Science, Society and Policy Program" at bounding box center [355, 664] width 176 height 38
click at [267, 645] on input "Health: Science, Society and Policy Program" at bounding box center [273, 651] width 12 height 12
checkbox input "true"
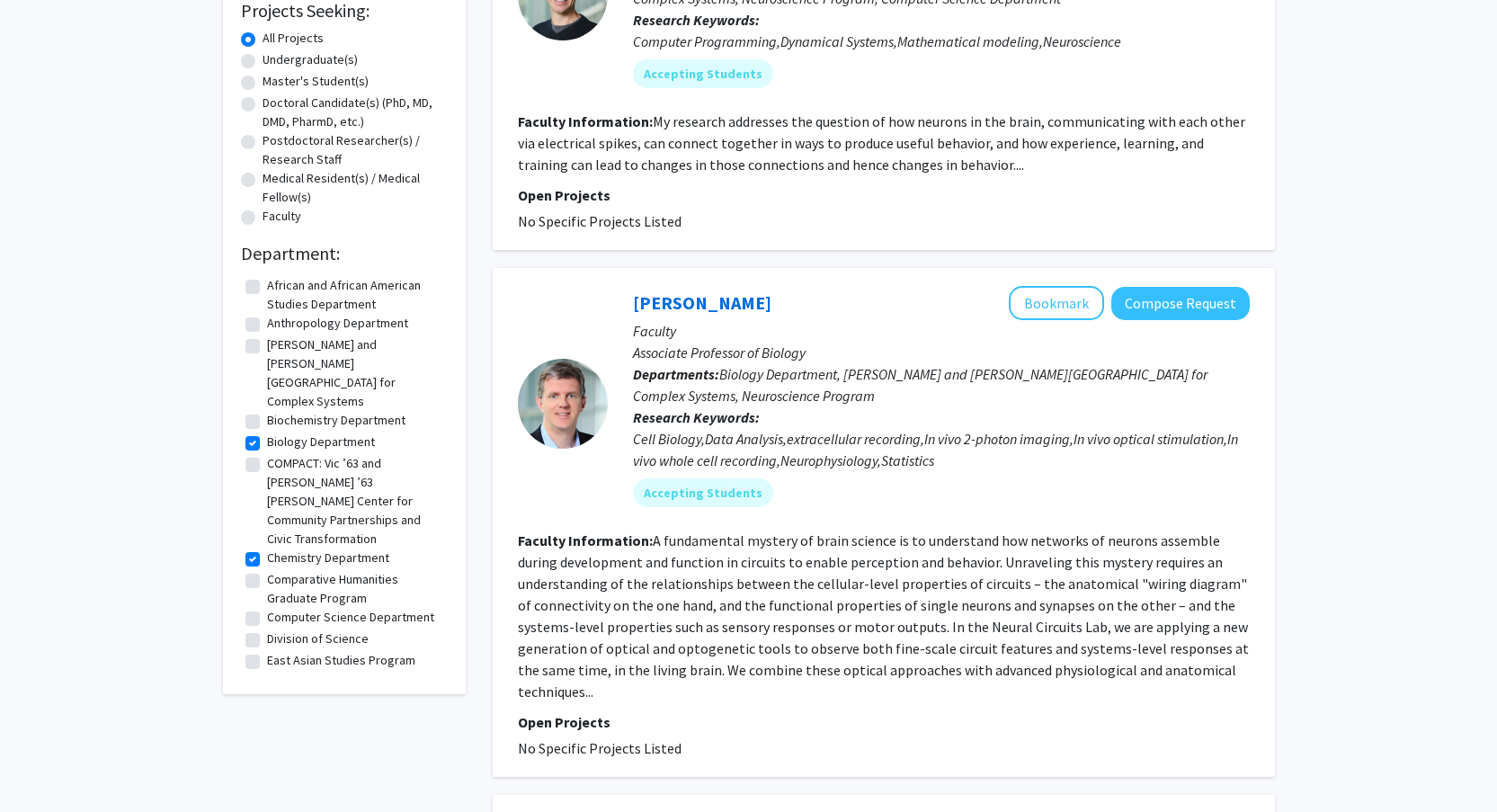
click at [267, 411] on label "Biochemistry Department" at bounding box center [336, 420] width 138 height 19
click at [267, 411] on input "Biochemistry Department" at bounding box center [273, 417] width 12 height 12
checkbox input "true"
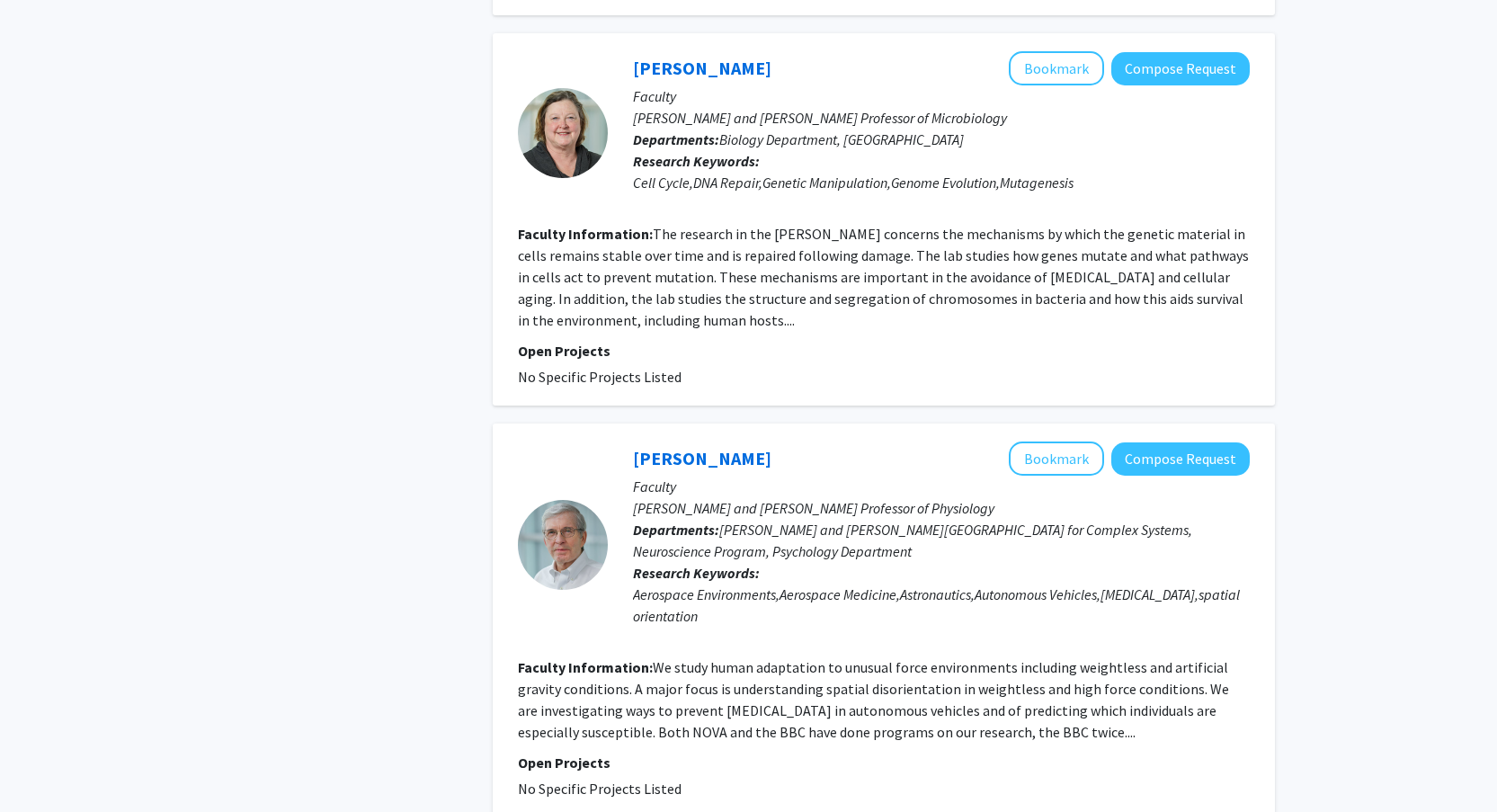
scroll to position [3899, 0]
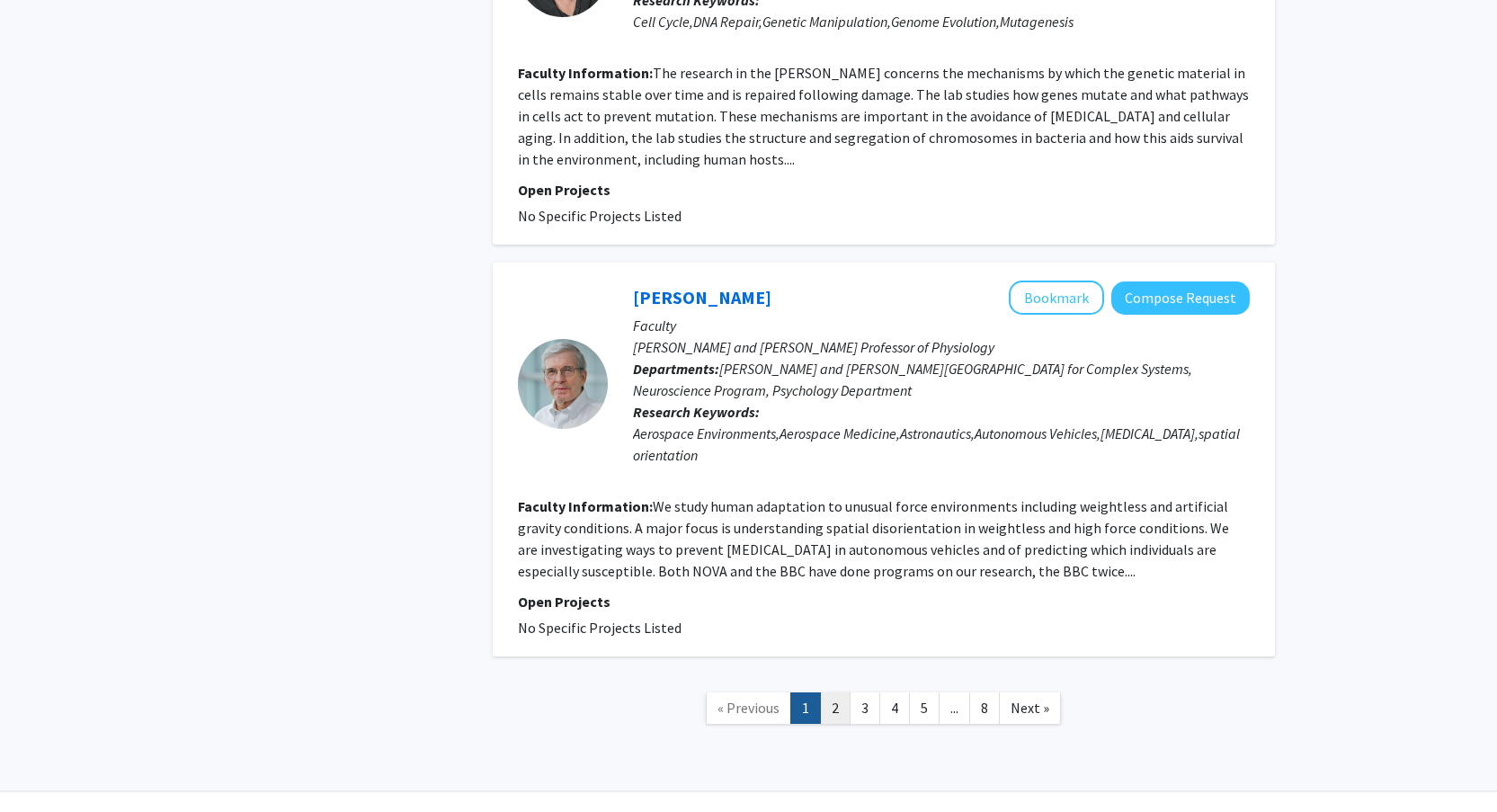
click at [840, 692] on link "2" at bounding box center [835, 708] width 31 height 32
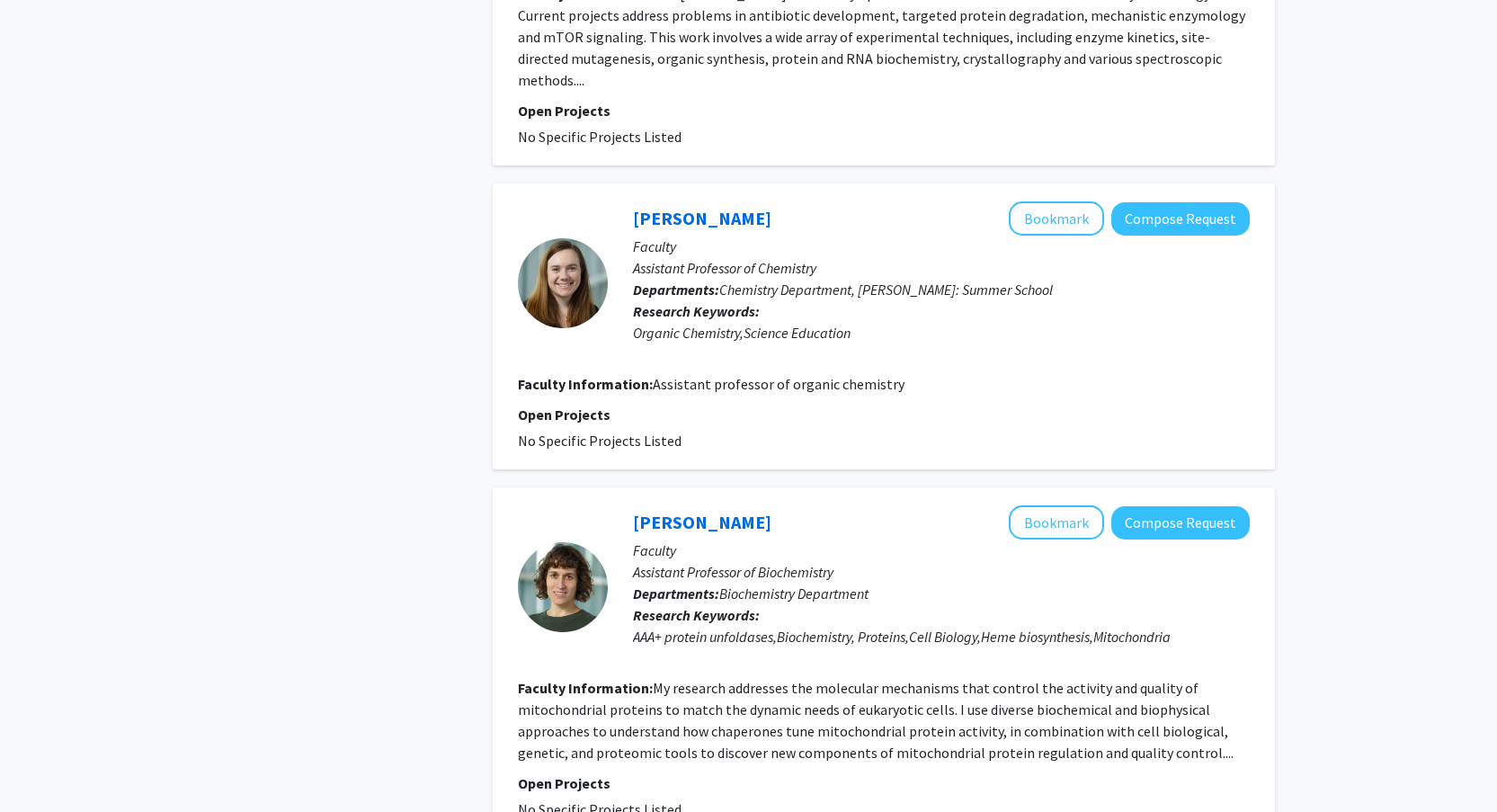
scroll to position [3625, 0]
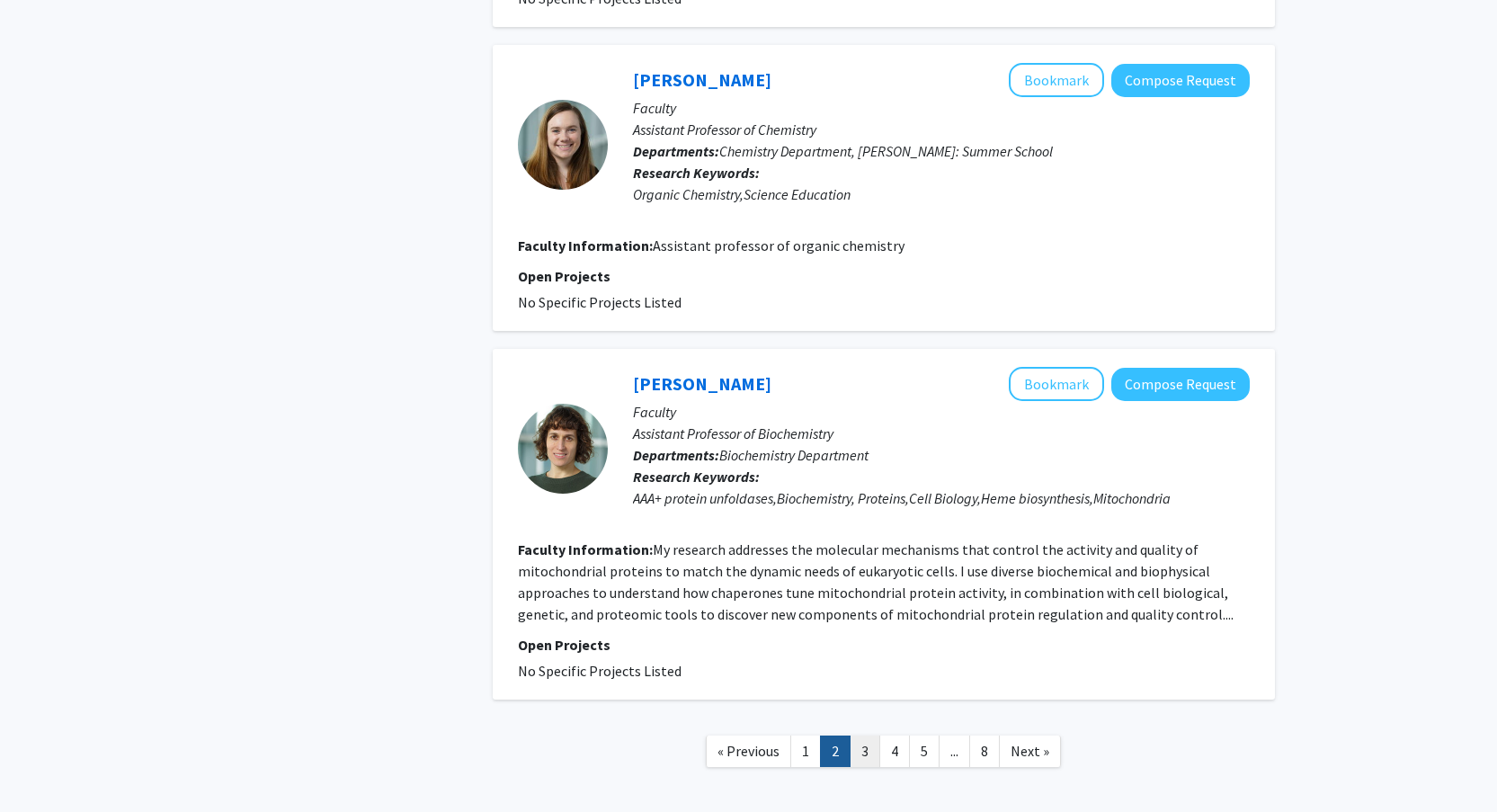
click at [871, 735] on link "3" at bounding box center [864, 751] width 31 height 32
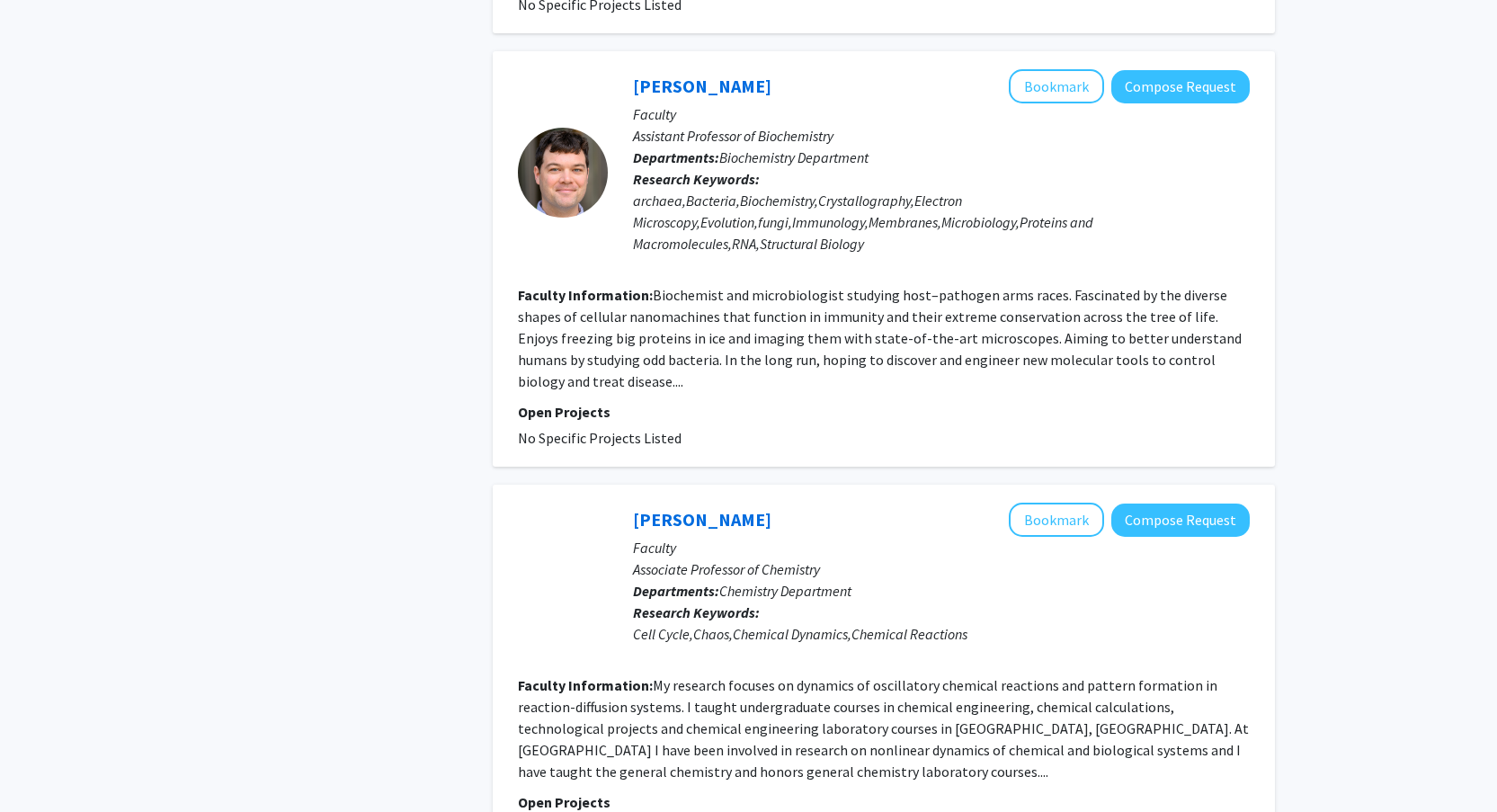
scroll to position [3843, 0]
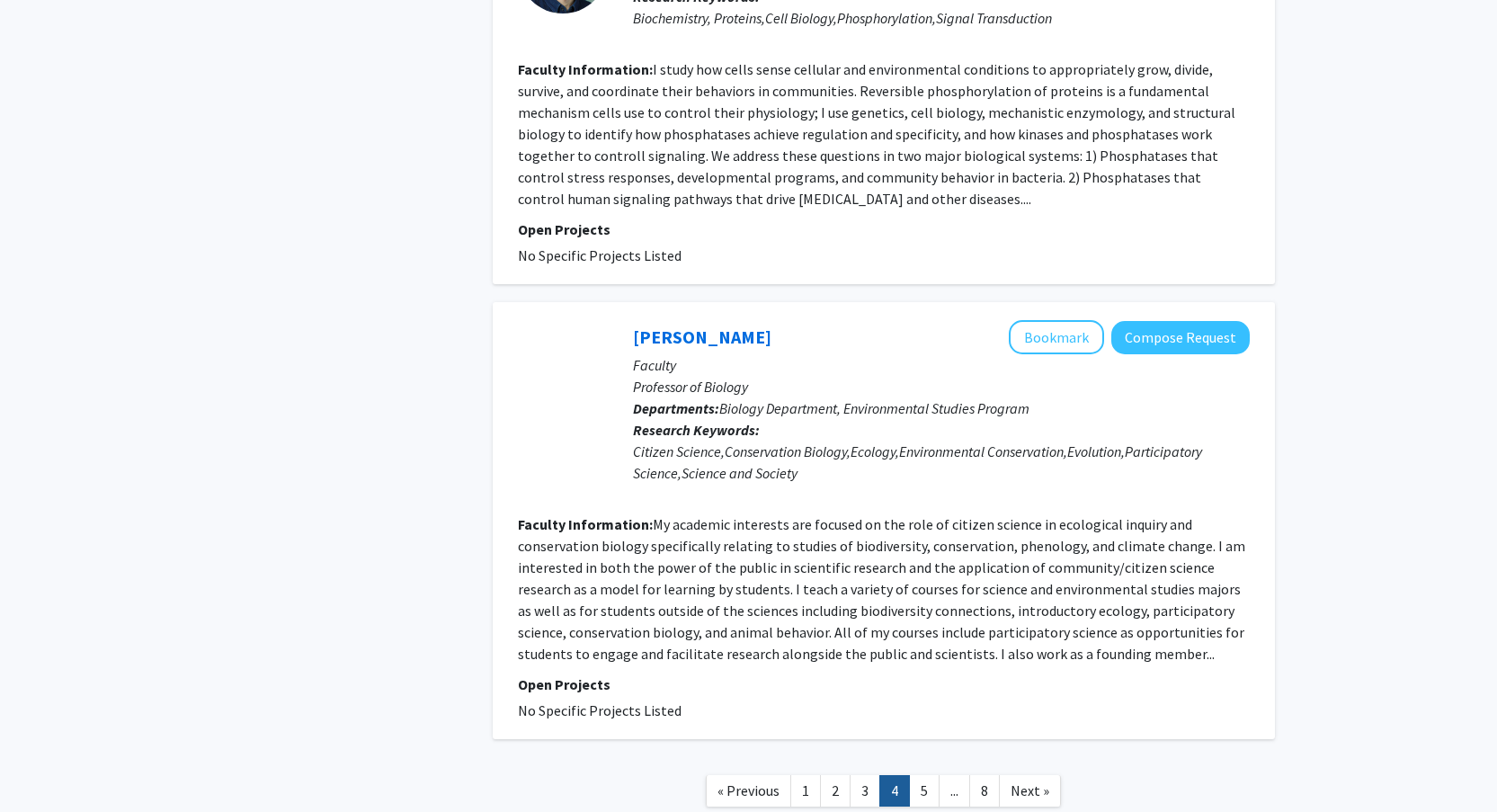
scroll to position [3695, 0]
click at [910, 773] on link "5" at bounding box center [923, 789] width 31 height 32
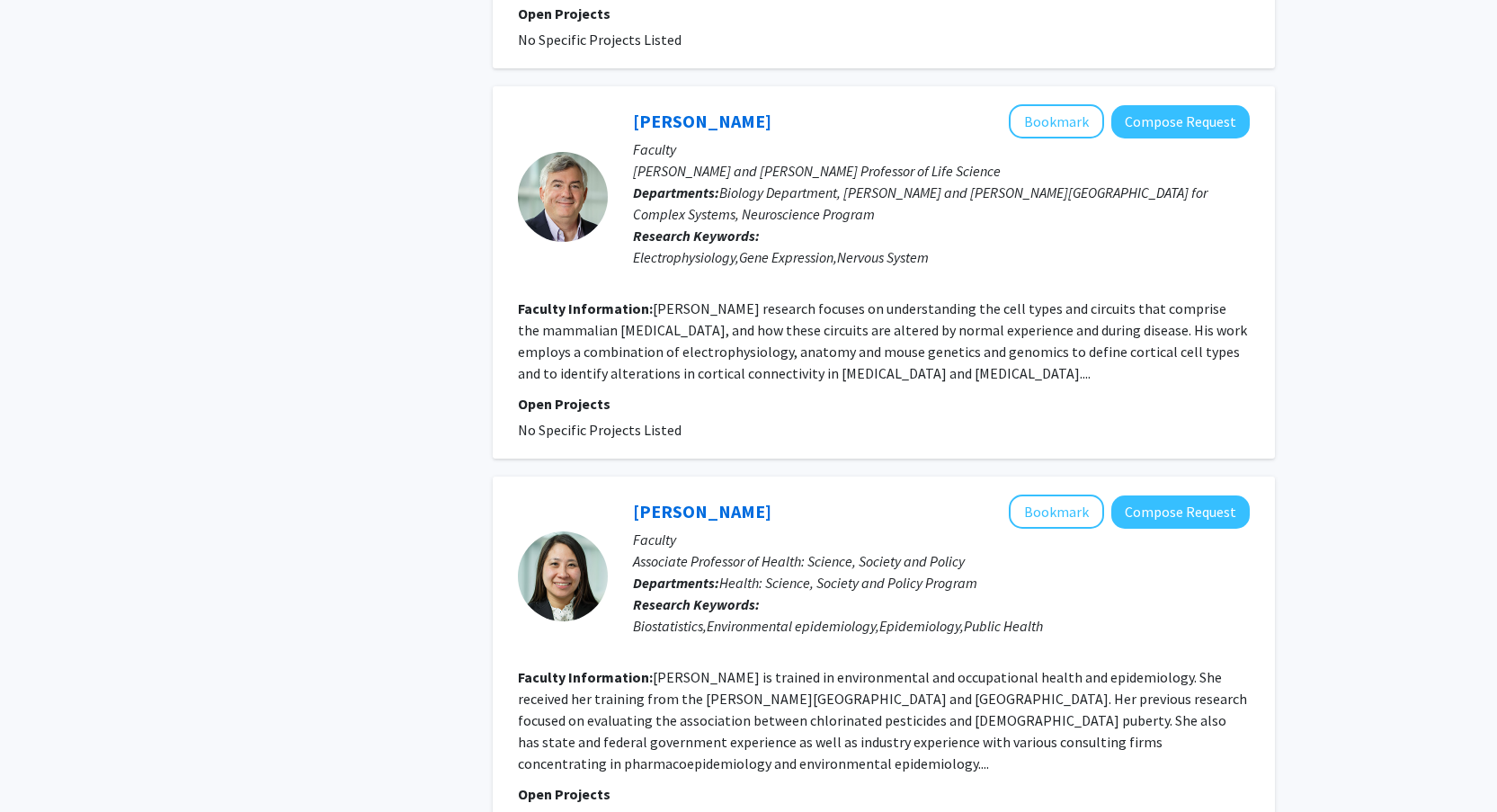
scroll to position [3755, 0]
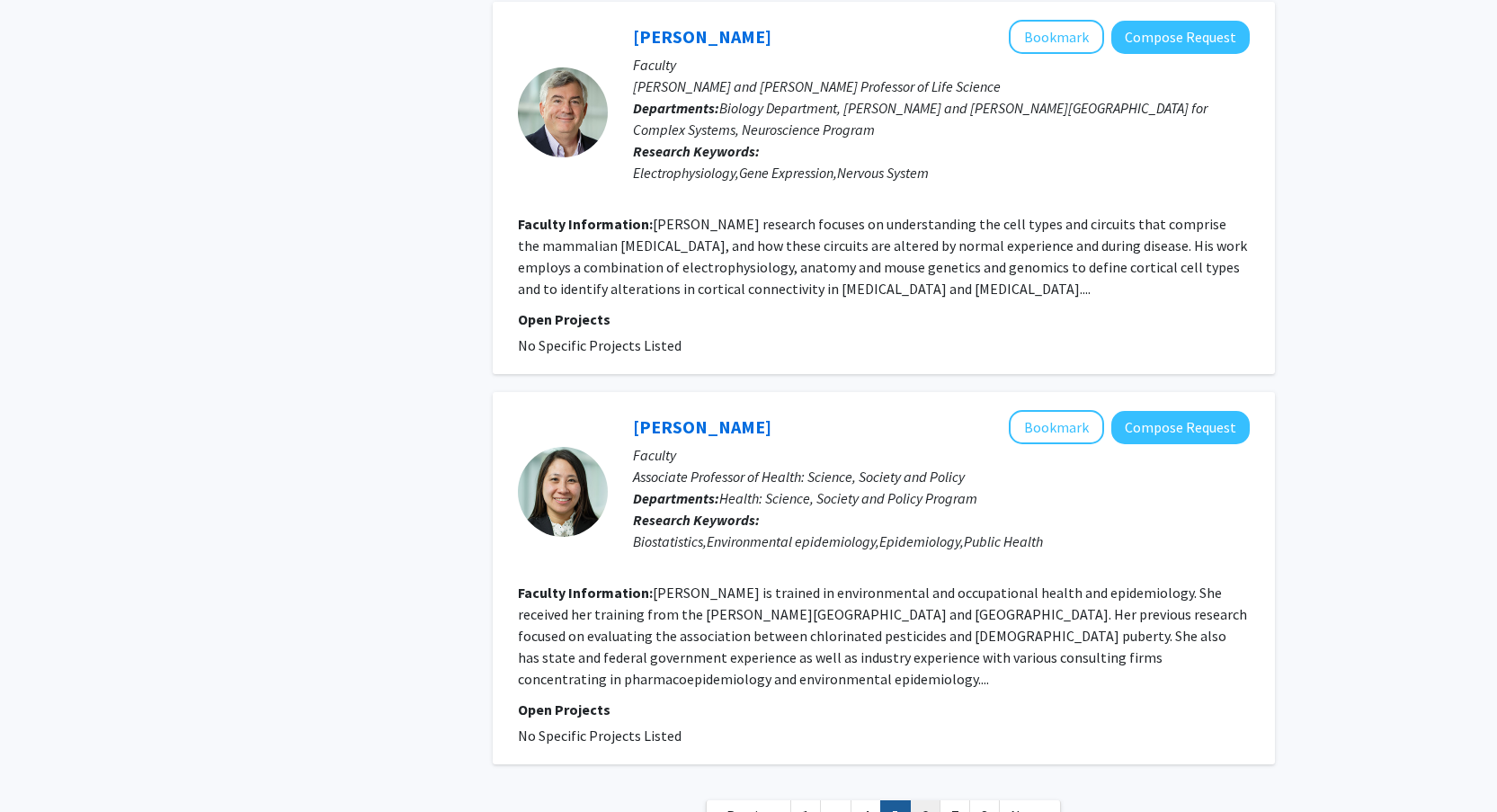
click at [926, 800] on link "6" at bounding box center [924, 816] width 31 height 32
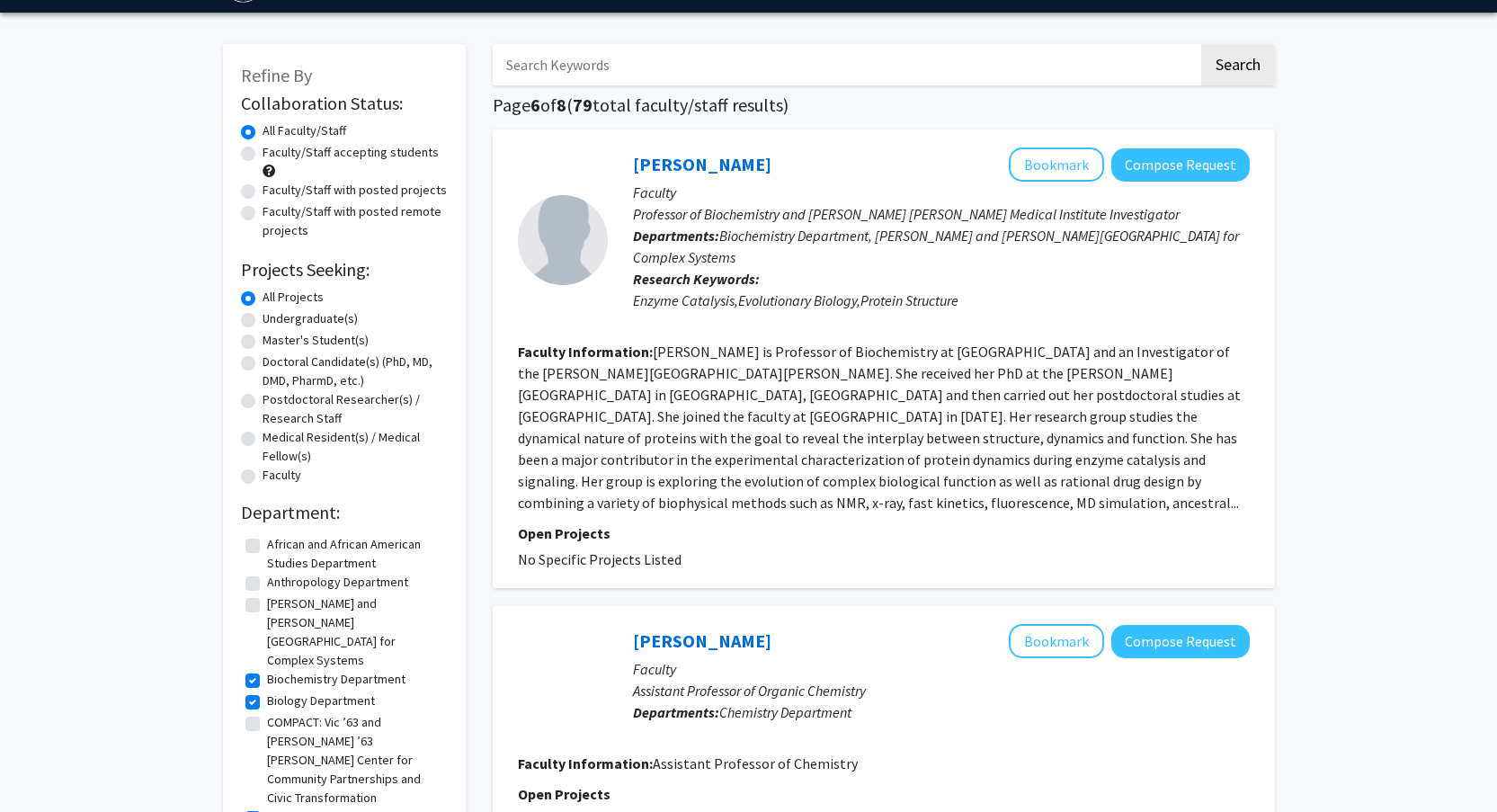
scroll to position [55, 0]
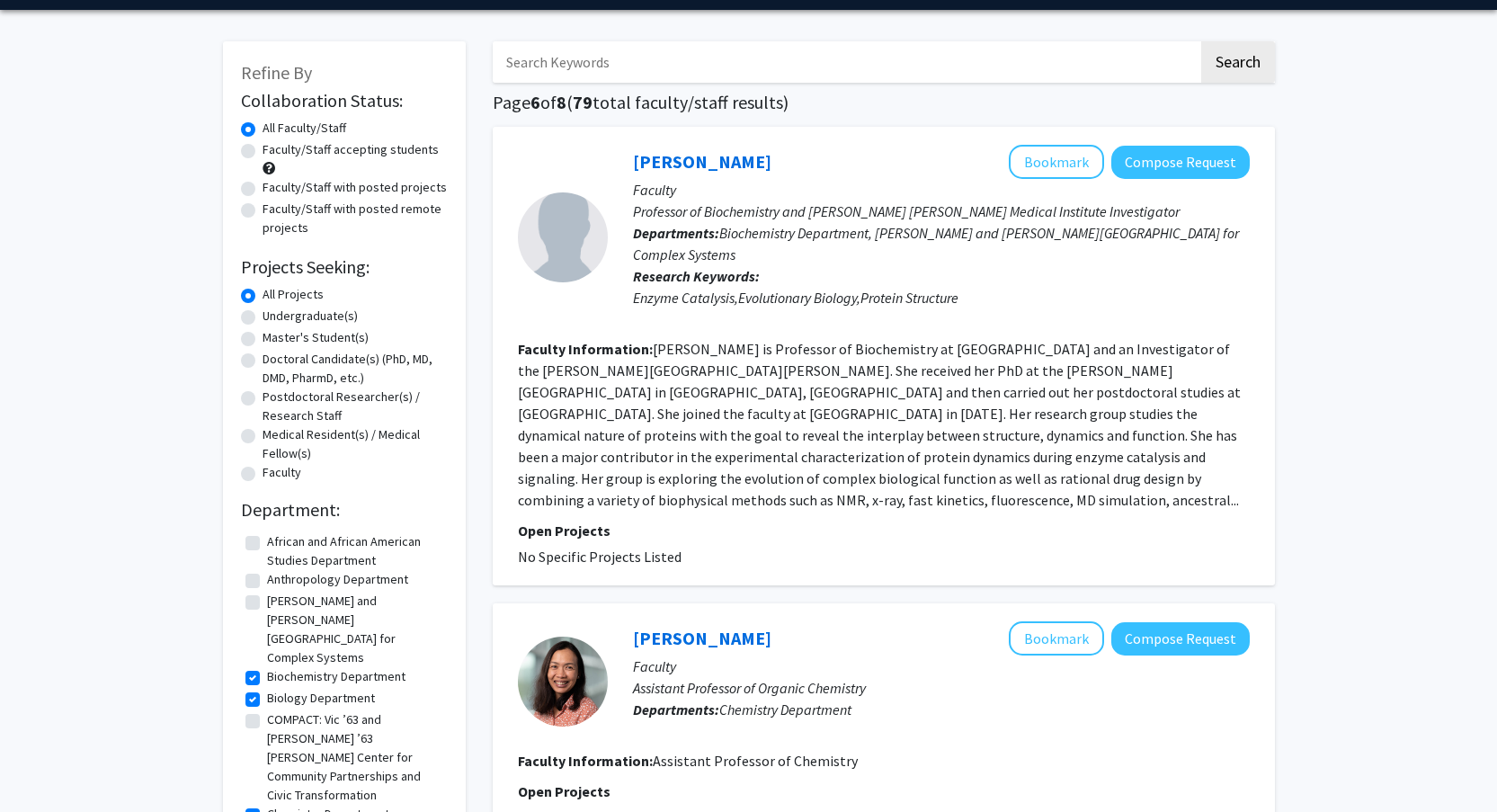
click at [263, 150] on label "Faculty/Staff accepting students" at bounding box center [351, 149] width 176 height 19
click at [263, 150] on input "Faculty/Staff accepting students" at bounding box center [268, 146] width 12 height 12
radio input "true"
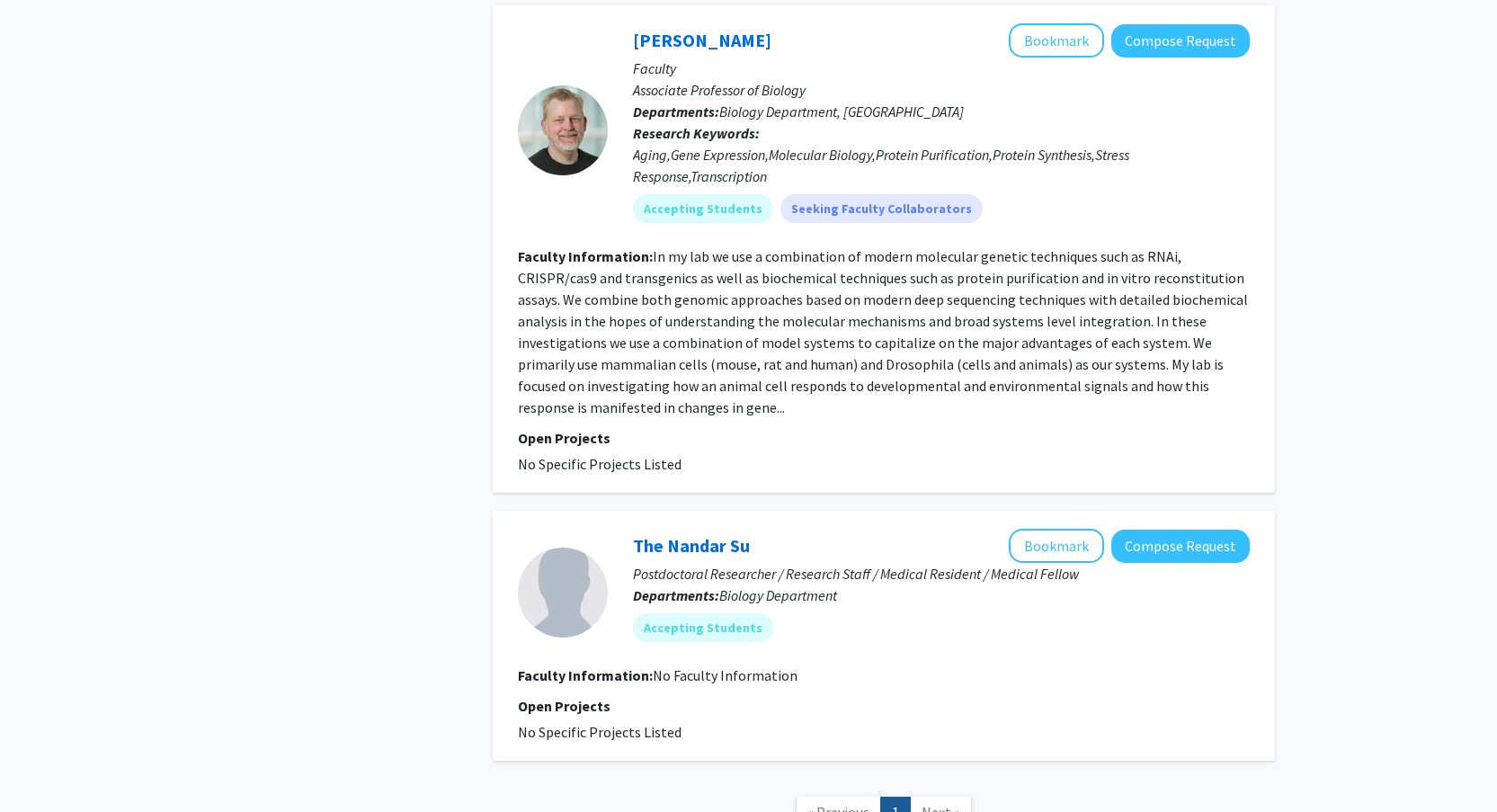
scroll to position [3096, 0]
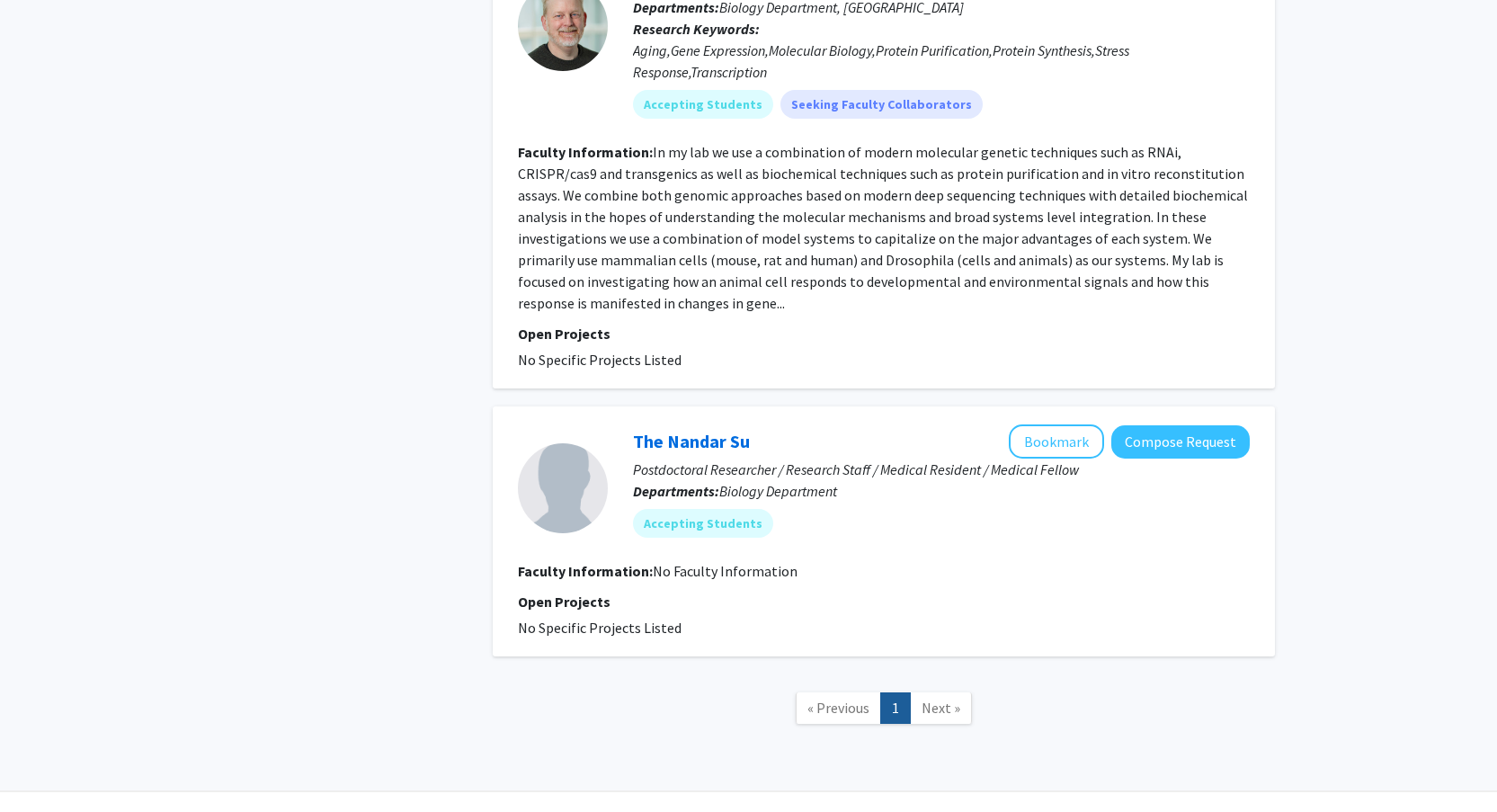
click at [925, 699] on span "Next »" at bounding box center [941, 707] width 39 height 18
click at [945, 699] on span "Next »" at bounding box center [941, 707] width 39 height 18
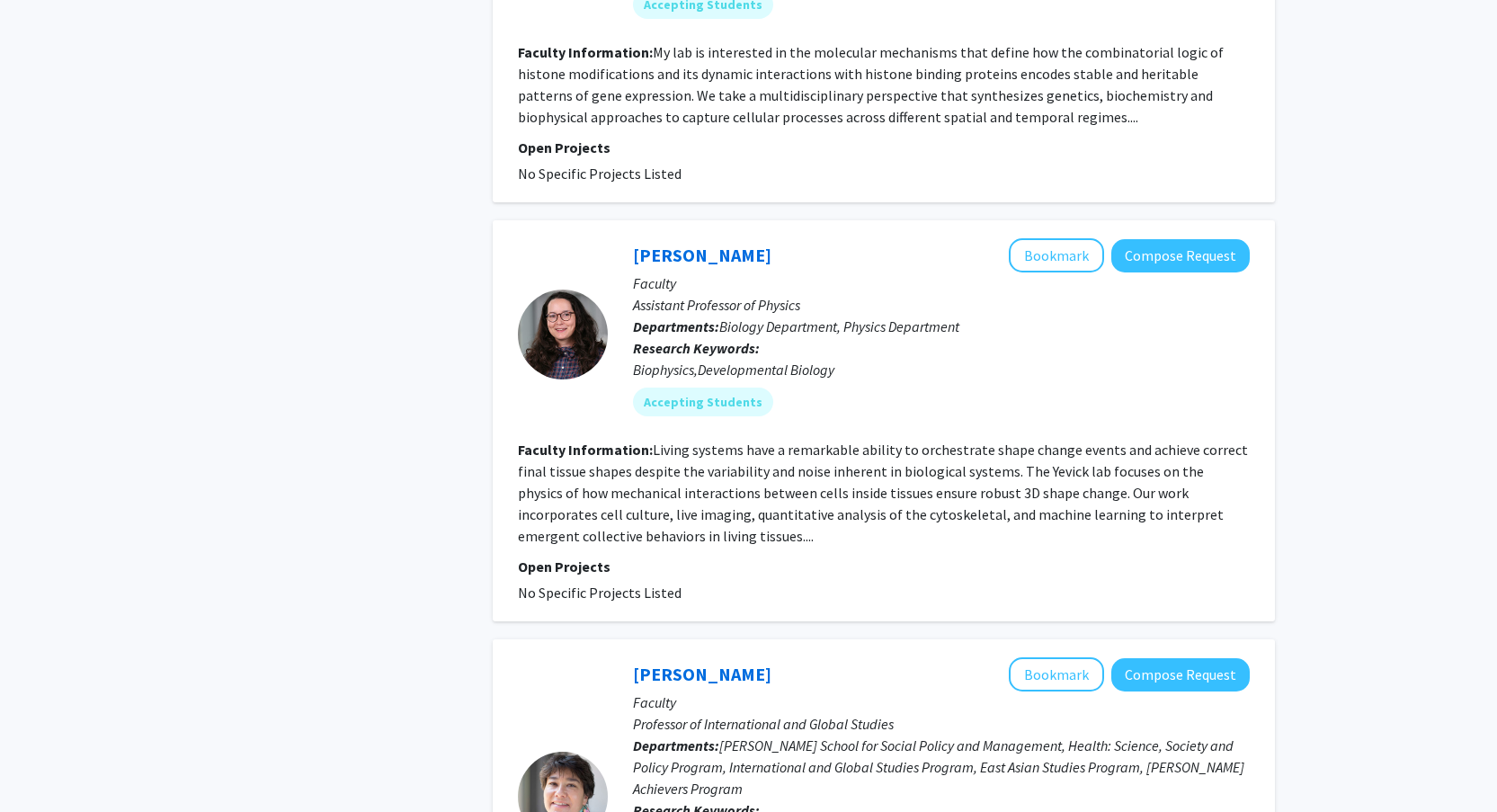
scroll to position [1312, 0]
